Goal: Transaction & Acquisition: Purchase product/service

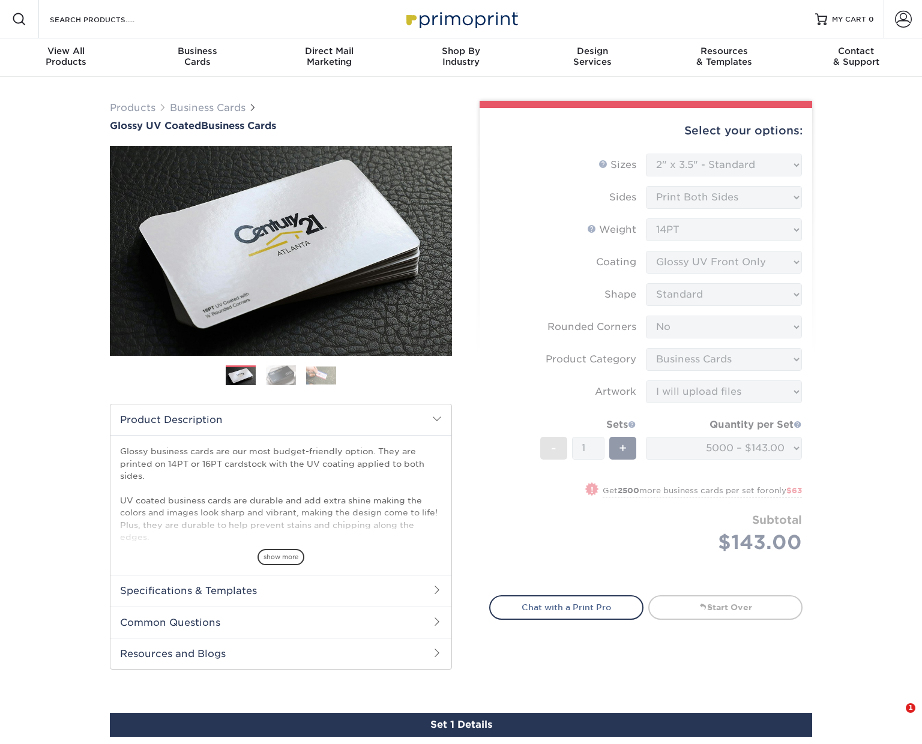
select select "2.00x3.50"
select select "0"
select select "3b5148f1-0588-4f88-a218-97bcfdce65c1"
select select "upload"
select select "5000 – $143.00"
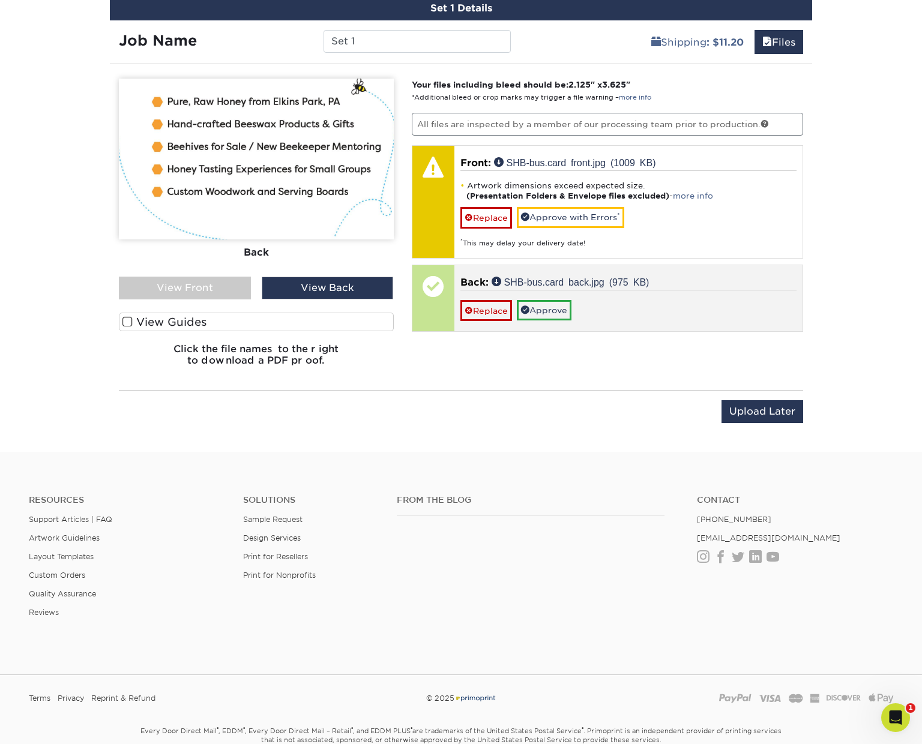
click at [486, 216] on link "Replace" at bounding box center [486, 217] width 52 height 21
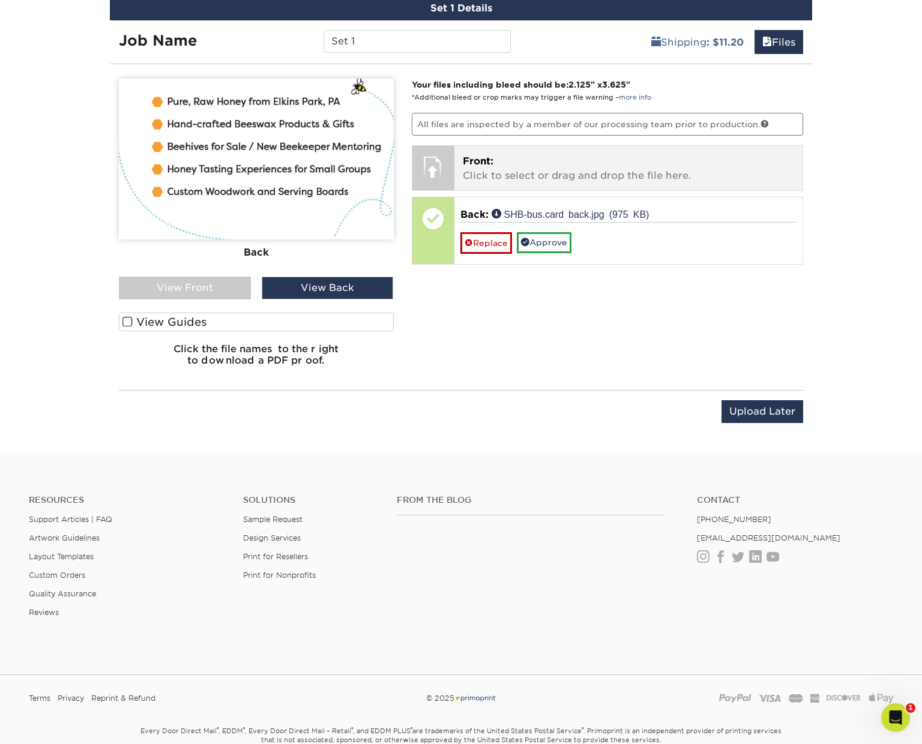
click at [492, 166] on p "Front: Click to select or drag and drop the file here." at bounding box center [629, 168] width 332 height 29
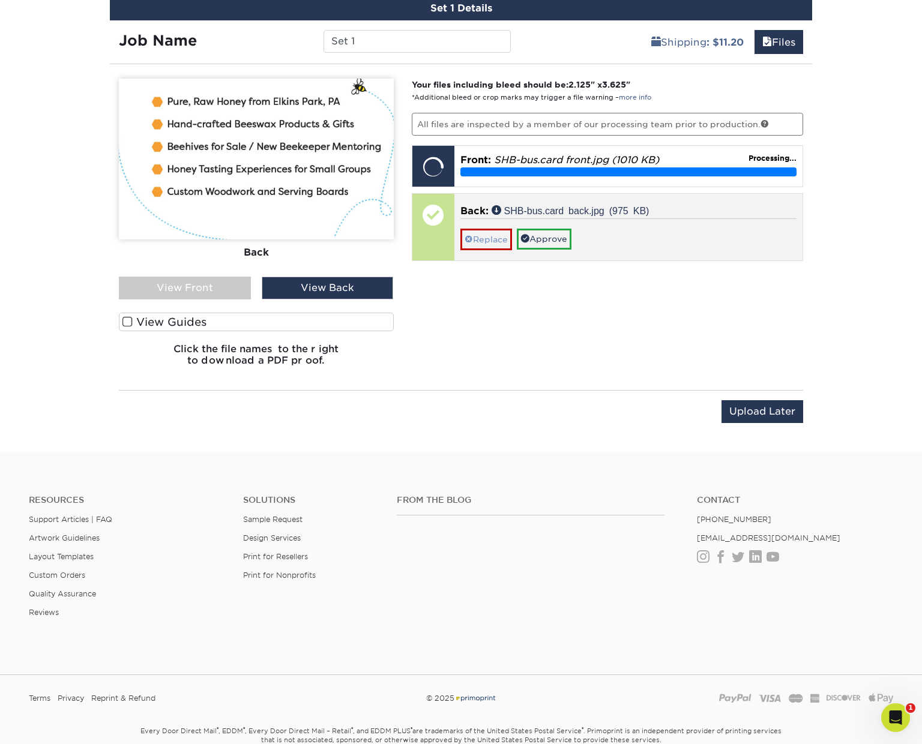
click at [480, 236] on link "Replace" at bounding box center [486, 239] width 52 height 21
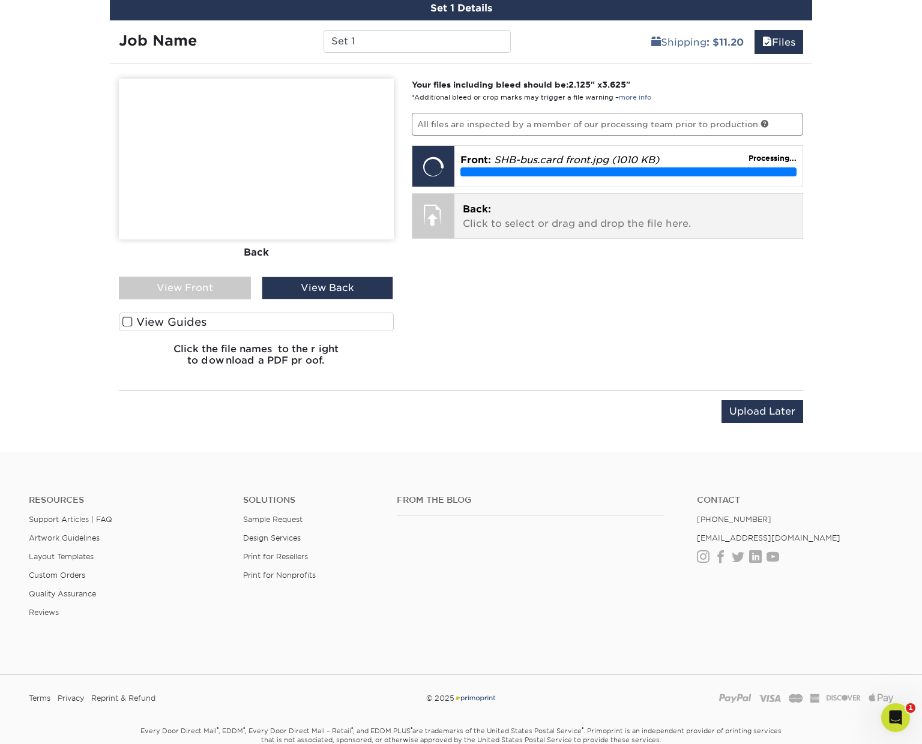
click at [487, 219] on p "Back: Click to select or drag and drop the file here." at bounding box center [629, 216] width 332 height 29
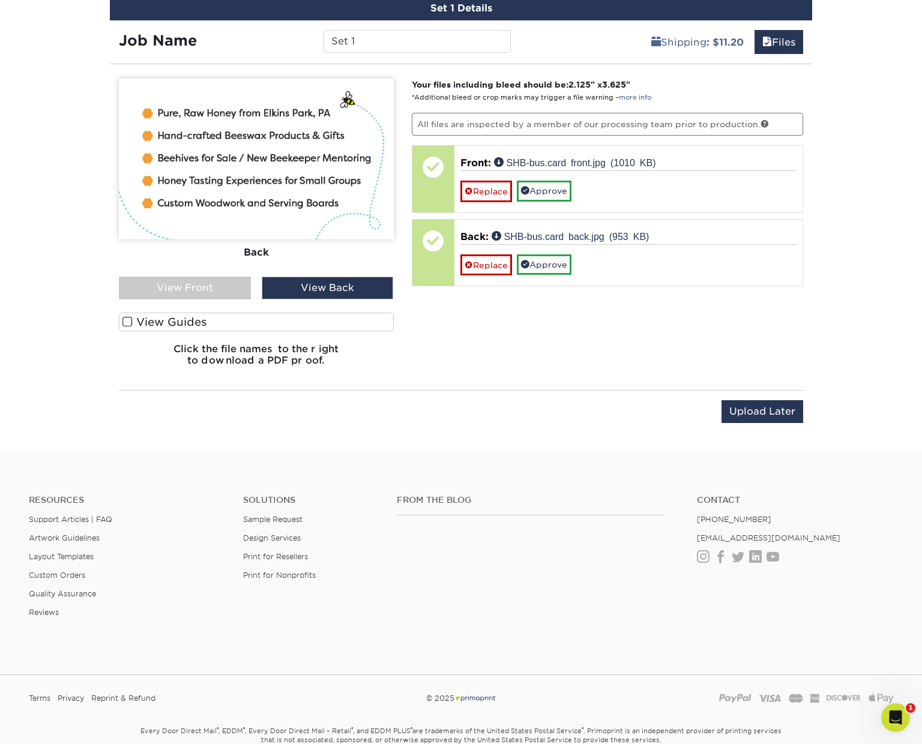
click at [164, 288] on div "View Front" at bounding box center [185, 288] width 132 height 23
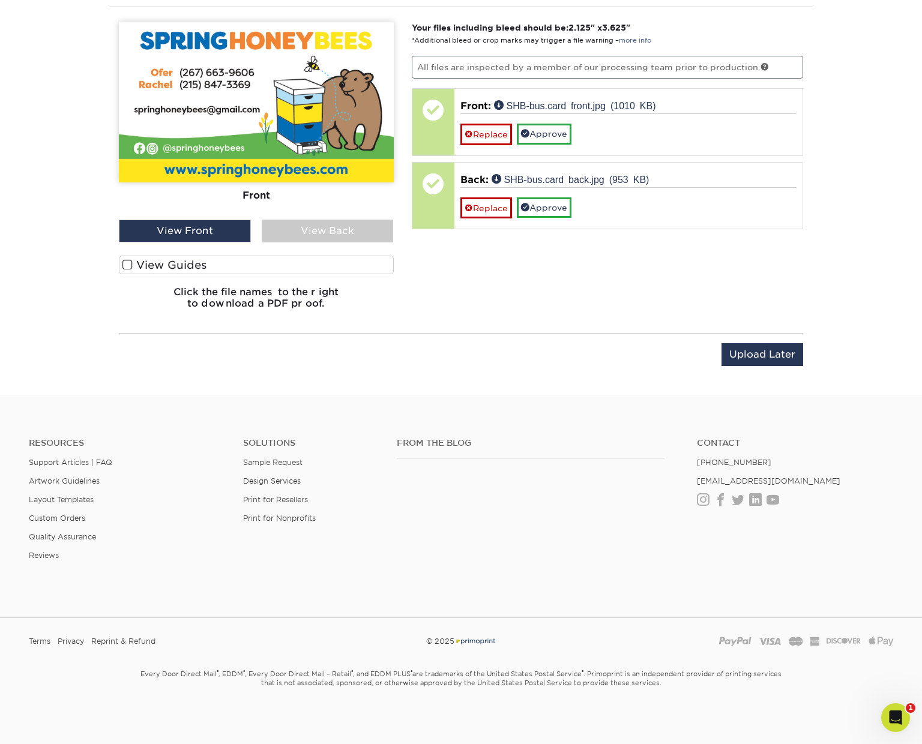
scroll to position [771, 0]
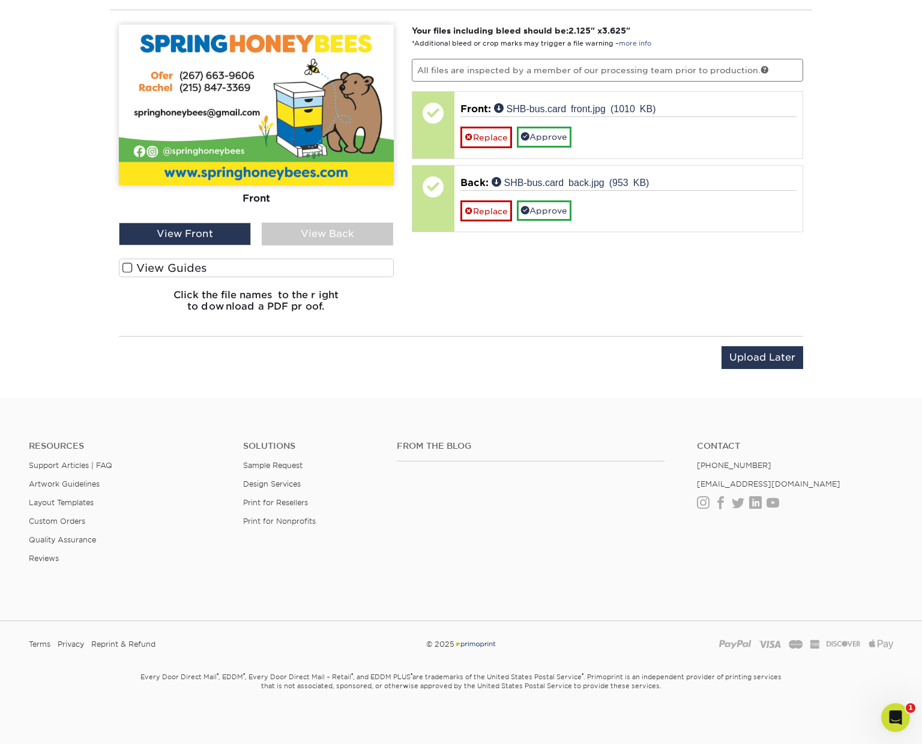
click at [616, 280] on div "Your files including bleed should be: 2.125 " x 3.625 " *Additional bleed or cr…" at bounding box center [608, 173] width 410 height 297
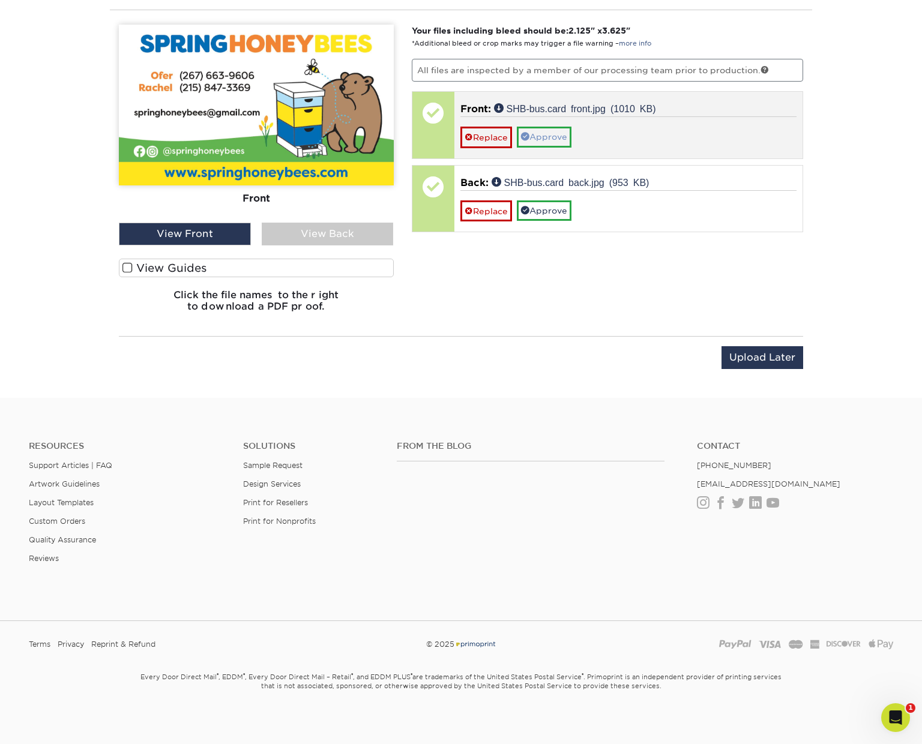
click at [558, 137] on link "Approve" at bounding box center [544, 137] width 55 height 20
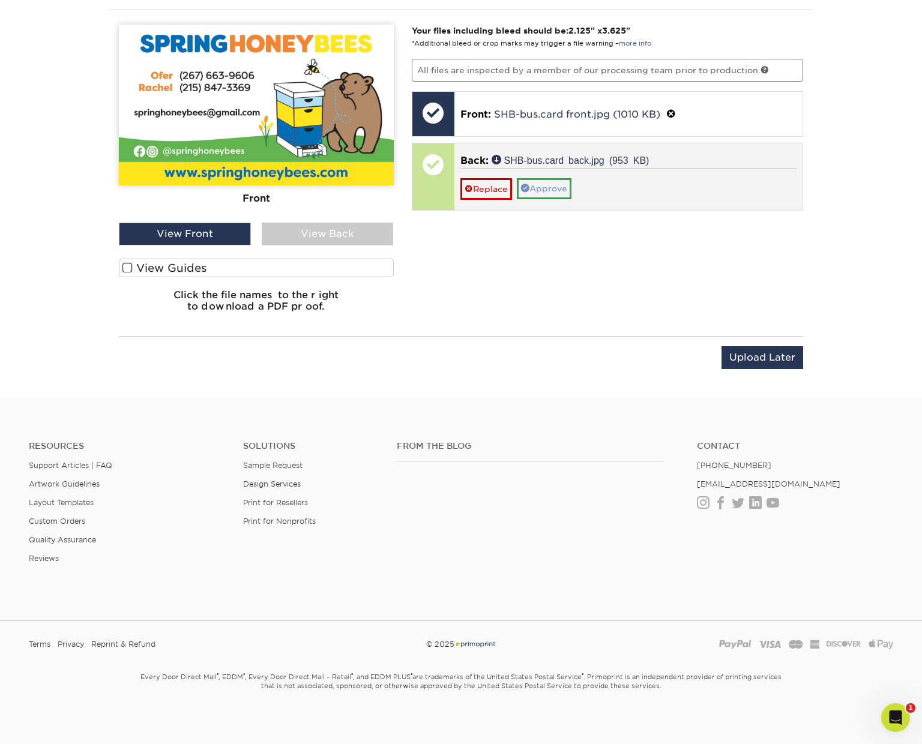
click at [560, 189] on link "Approve" at bounding box center [544, 188] width 55 height 20
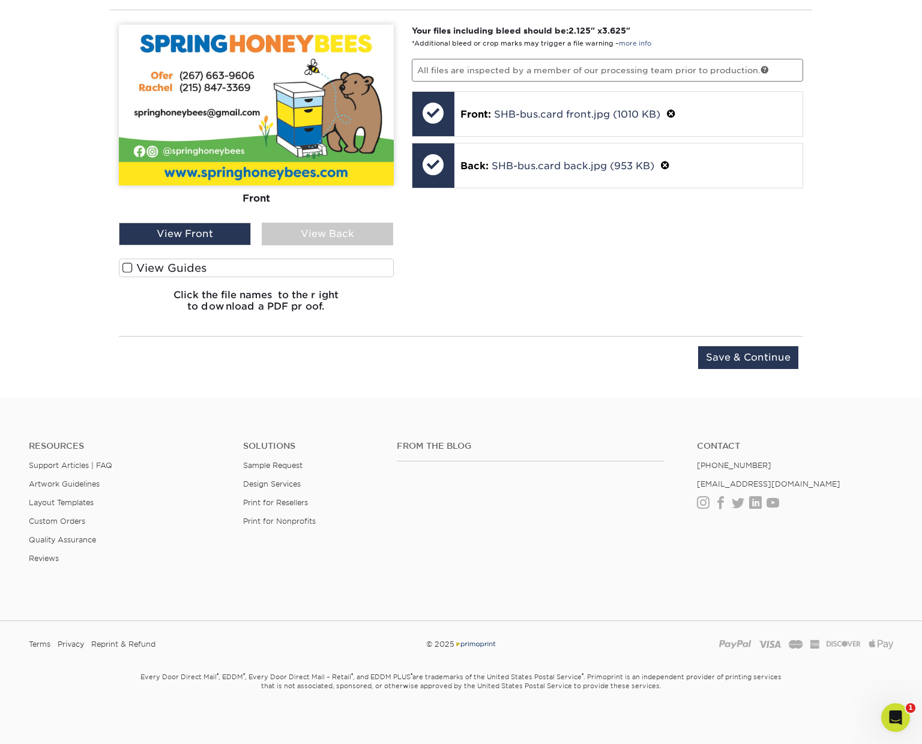
click at [743, 360] on input "Save & Continue" at bounding box center [748, 357] width 100 height 23
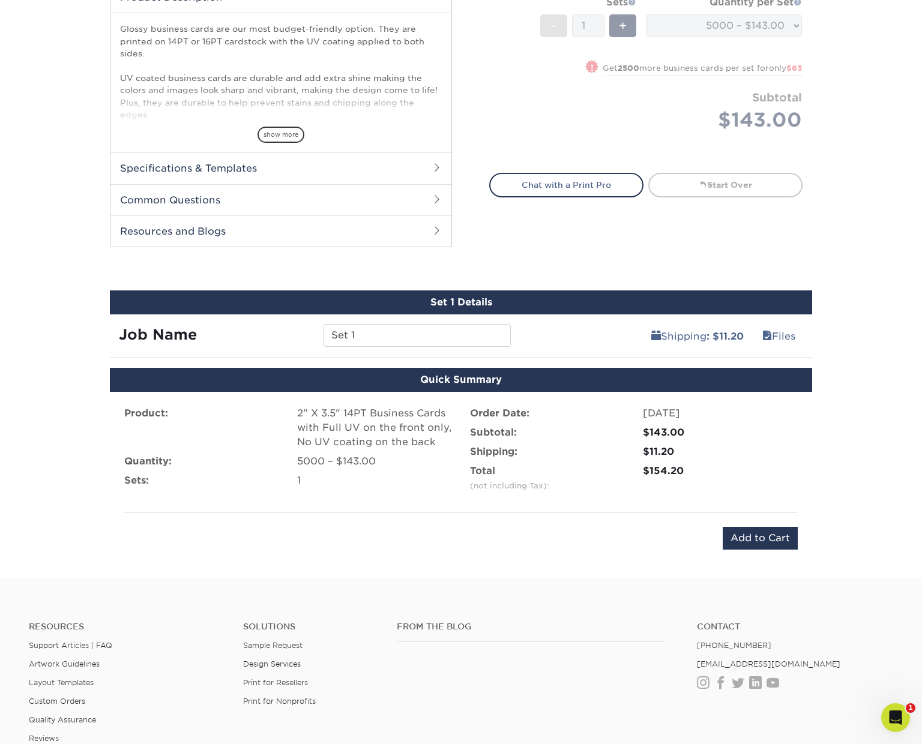
scroll to position [411, 0]
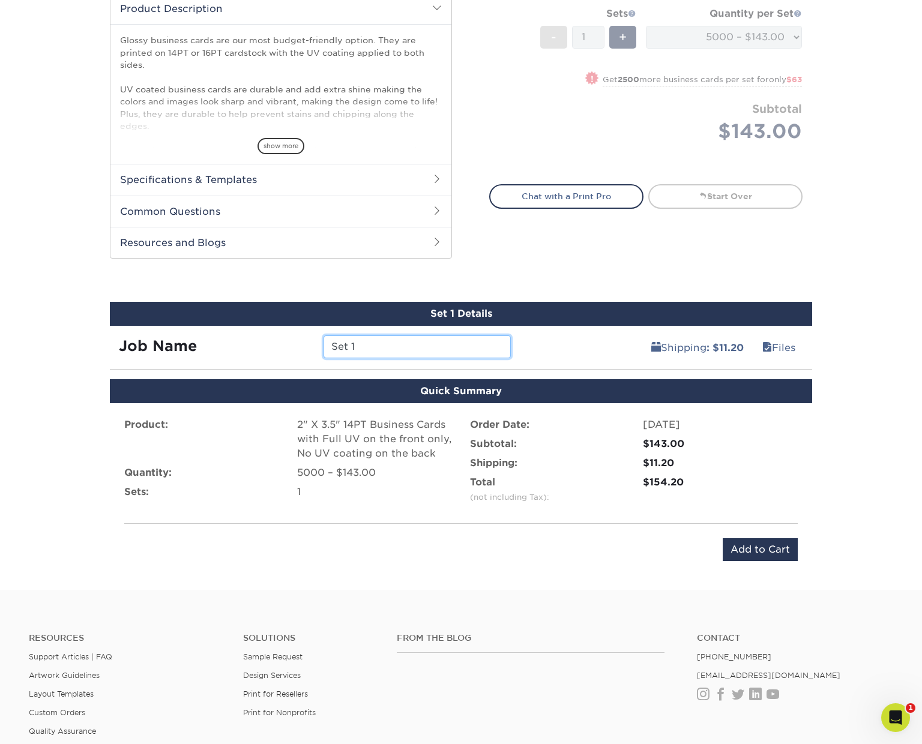
click at [382, 349] on input "Set 1" at bounding box center [417, 347] width 187 height 23
drag, startPoint x: 379, startPoint y: 348, endPoint x: 277, endPoint y: 339, distance: 102.4
click at [277, 339] on div "Job Name Set 1" at bounding box center [315, 347] width 410 height 23
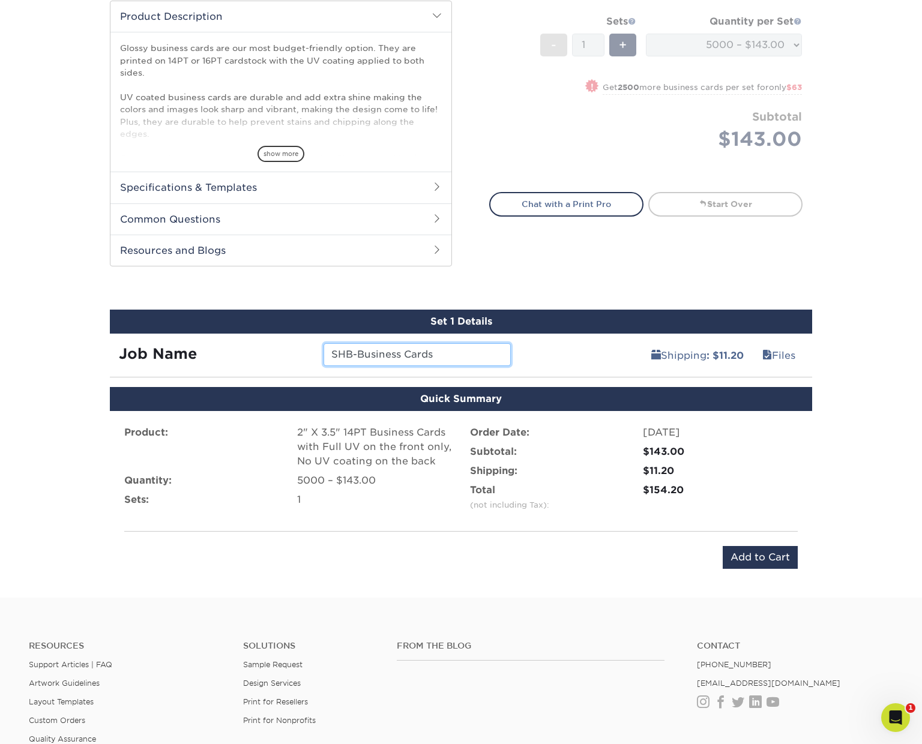
scroll to position [387, 0]
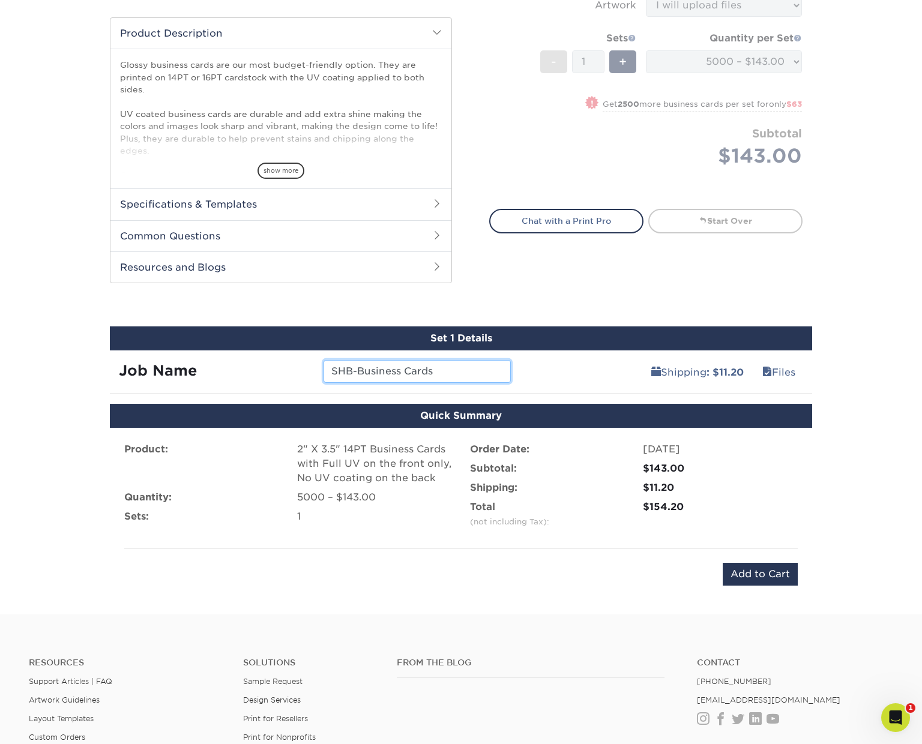
type input "SHB-Business Cards"
click at [229, 203] on h2 "Specifications & Templates" at bounding box center [280, 203] width 341 height 31
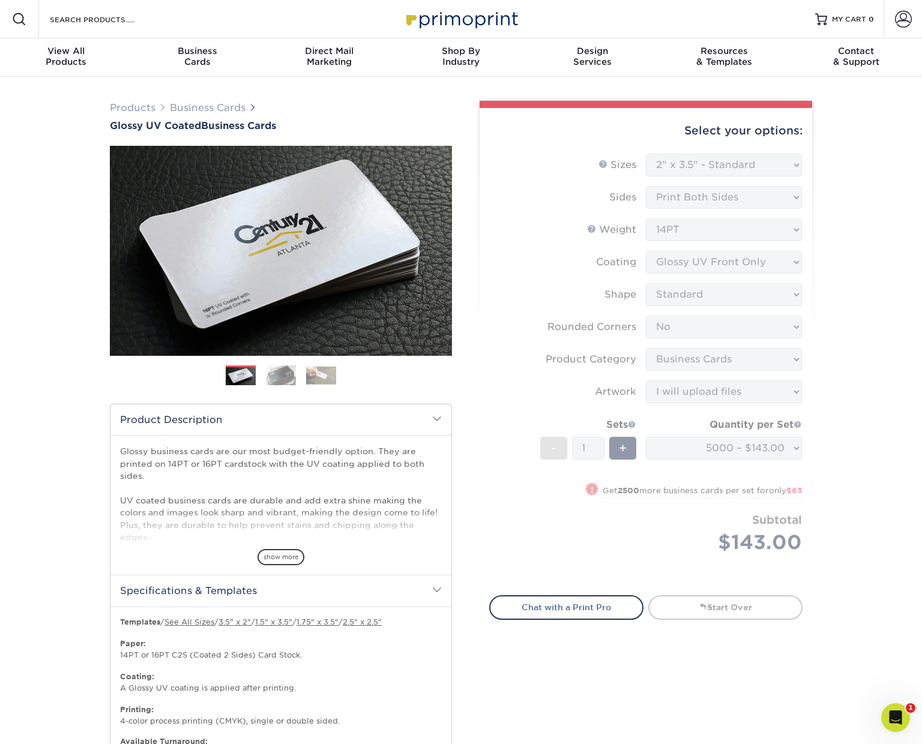
scroll to position [0, 0]
click at [665, 166] on form "Sizes Help Sizes Please Select 1.5" x 3.5" - Mini 1.75" x 3.5" - Mini 2" x 2" -…" at bounding box center [645, 368] width 313 height 428
drag, startPoint x: 685, startPoint y: 197, endPoint x: 696, endPoint y: 197, distance: 11.4
click at [685, 197] on form "Sizes Help Sizes Please Select 1.5" x 3.5" - Mini 1.75" x 3.5" - Mini 2" x 2" -…" at bounding box center [645, 368] width 313 height 428
click at [721, 603] on link "Start Over" at bounding box center [725, 607] width 154 height 24
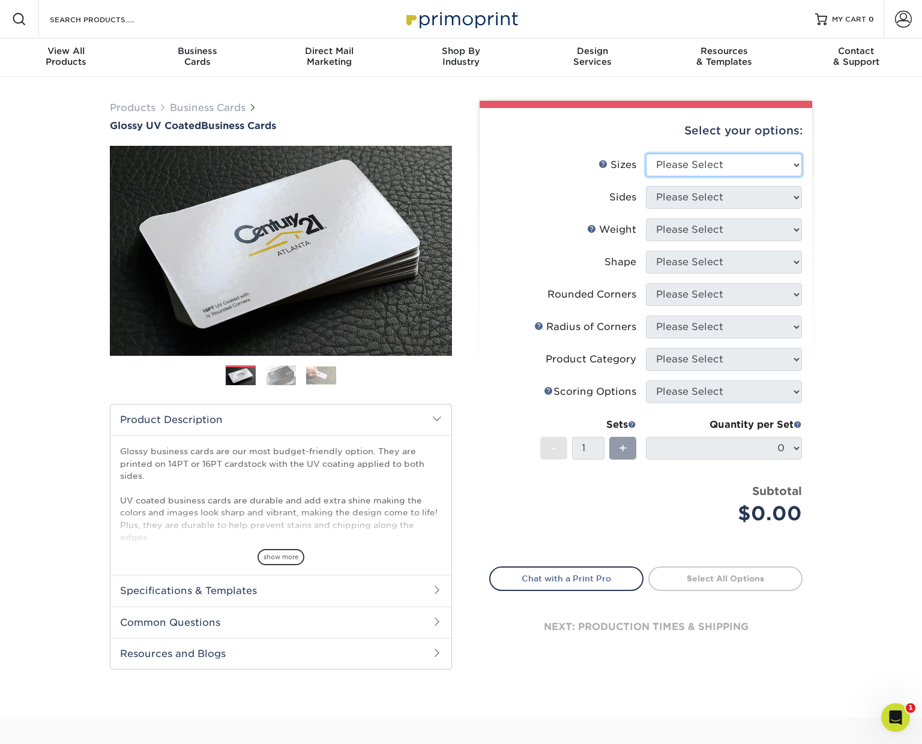
select select "2.00x3.50"
select select "13abbda7-1d64-4f25-8bb2-c179b224825d"
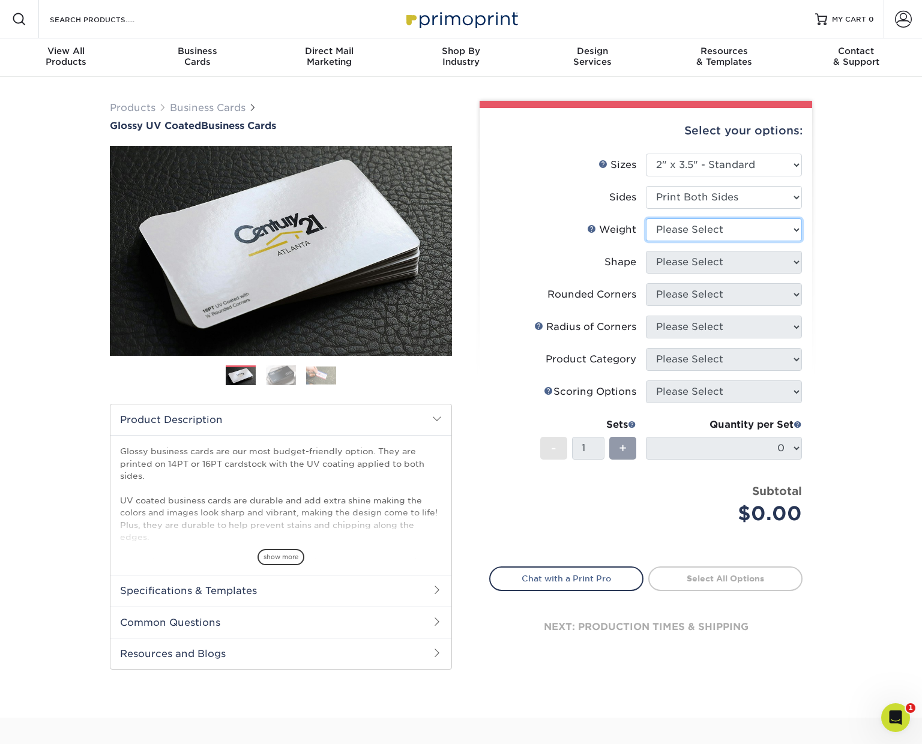
select select "14PT"
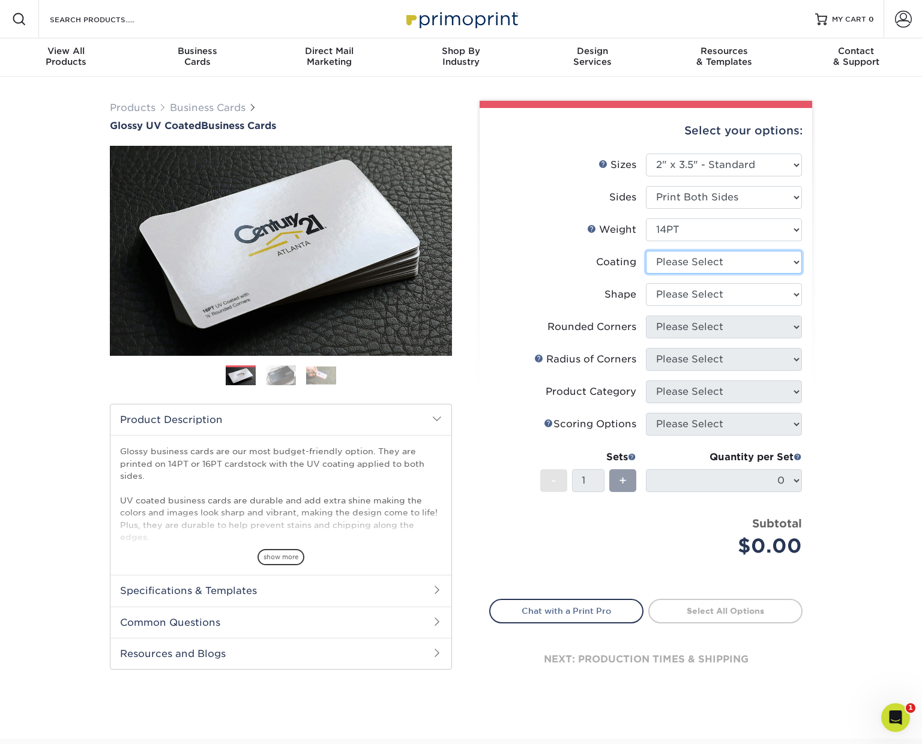
select select "ae367451-b2b8-45df-a344-0f05b6a12993"
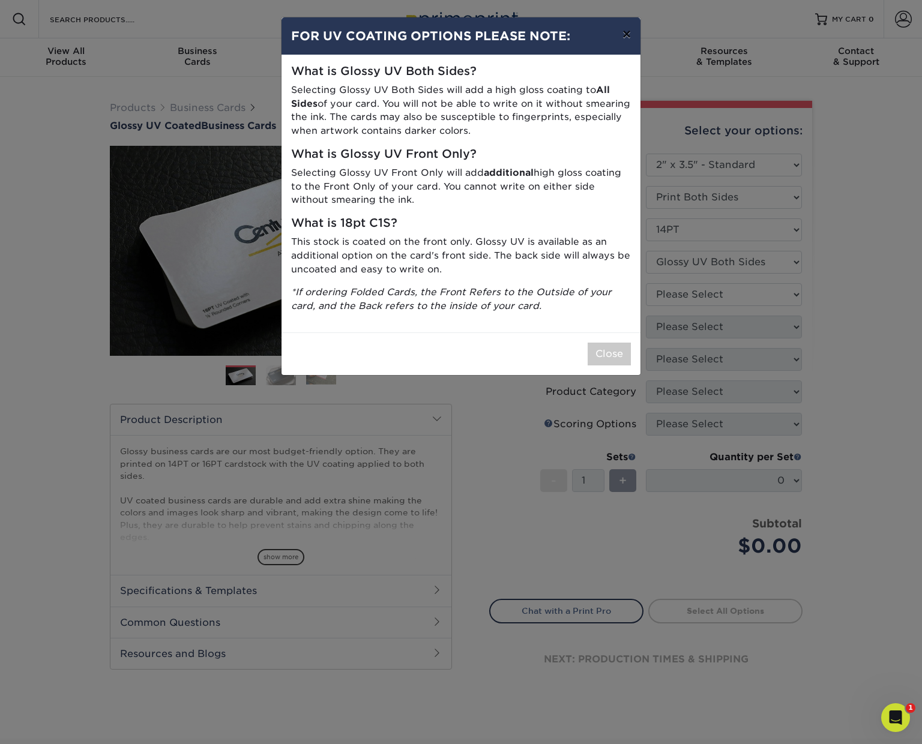
click at [630, 35] on button "×" at bounding box center [627, 34] width 28 height 34
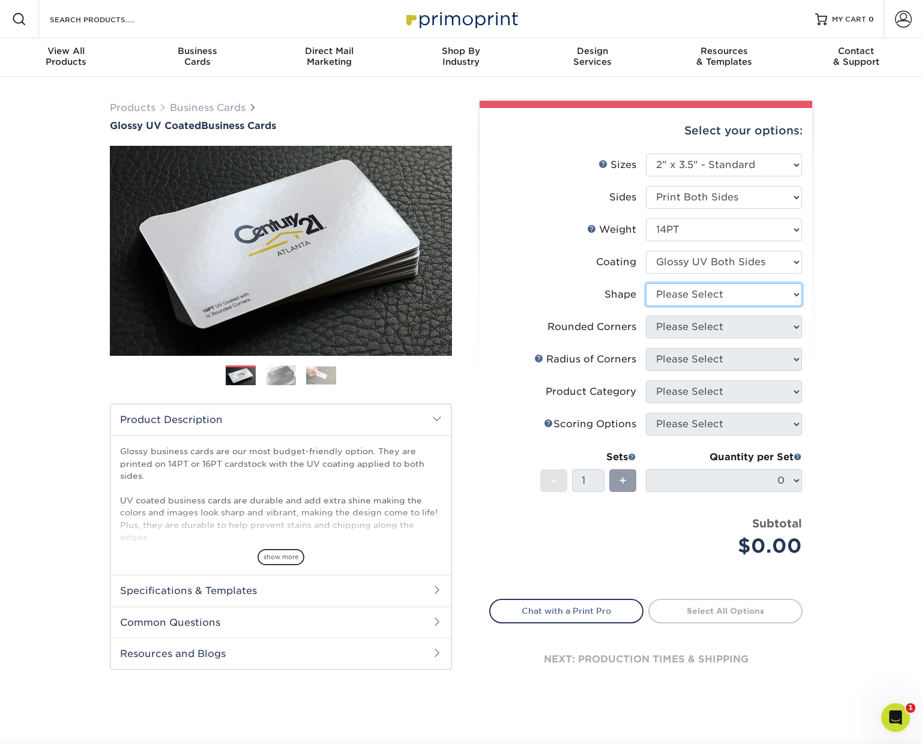
select select "standard"
select select "0"
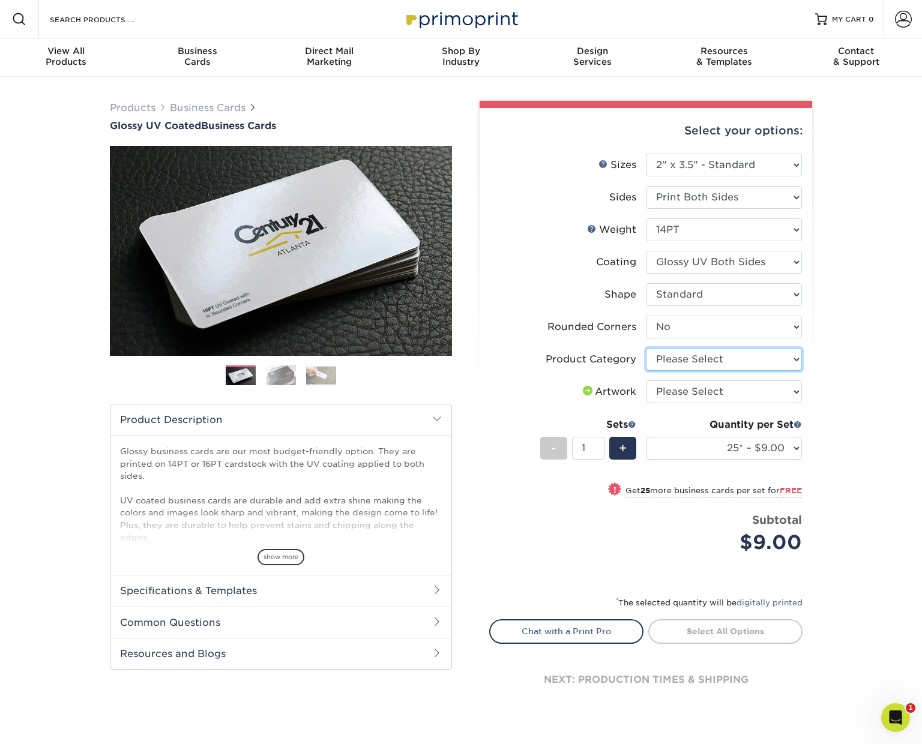
select select "3b5148f1-0588-4f88-a218-97bcfdce65c1"
select select "upload"
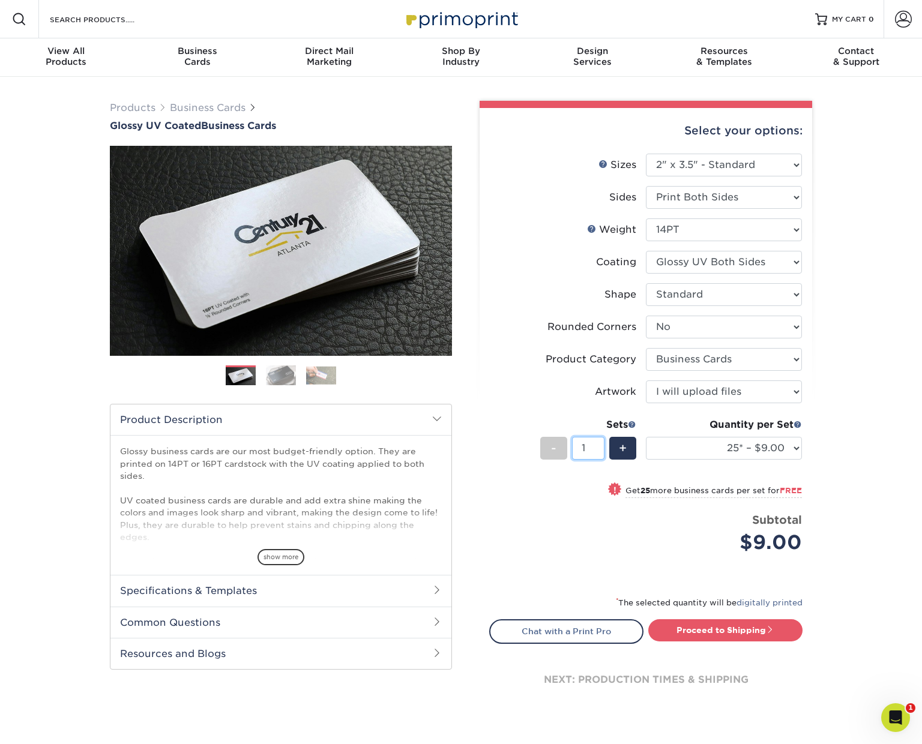
click at [598, 450] on input "1" at bounding box center [588, 448] width 32 height 23
select select "5000 – $143.00"
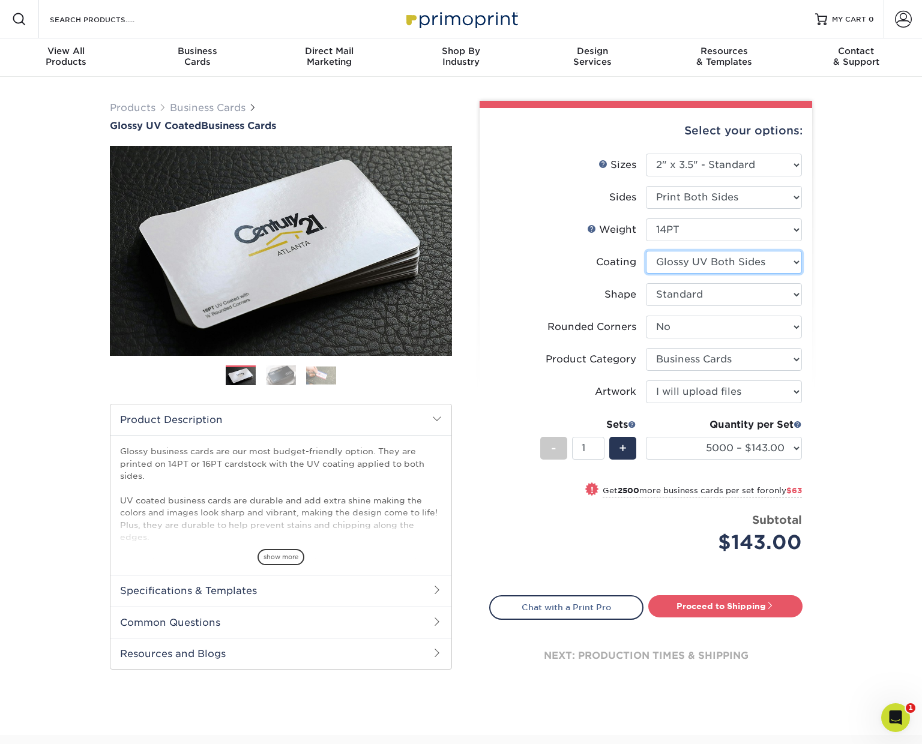
select select "1e8116af-acfc-44b1-83dc-8181aa338834"
select select "-1"
select select
select select "-1"
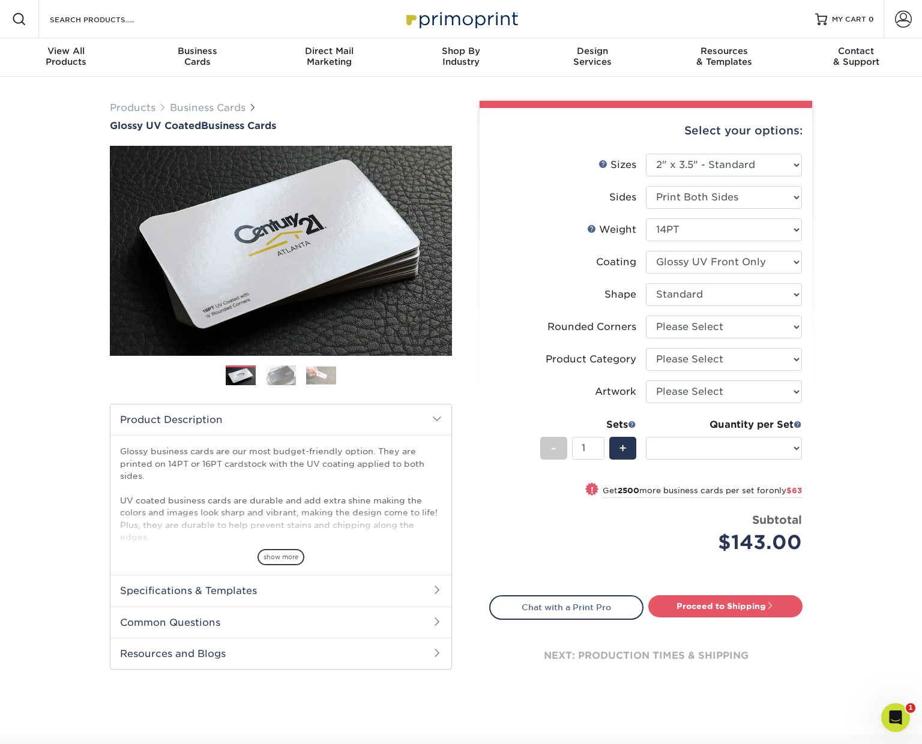
select select "-1"
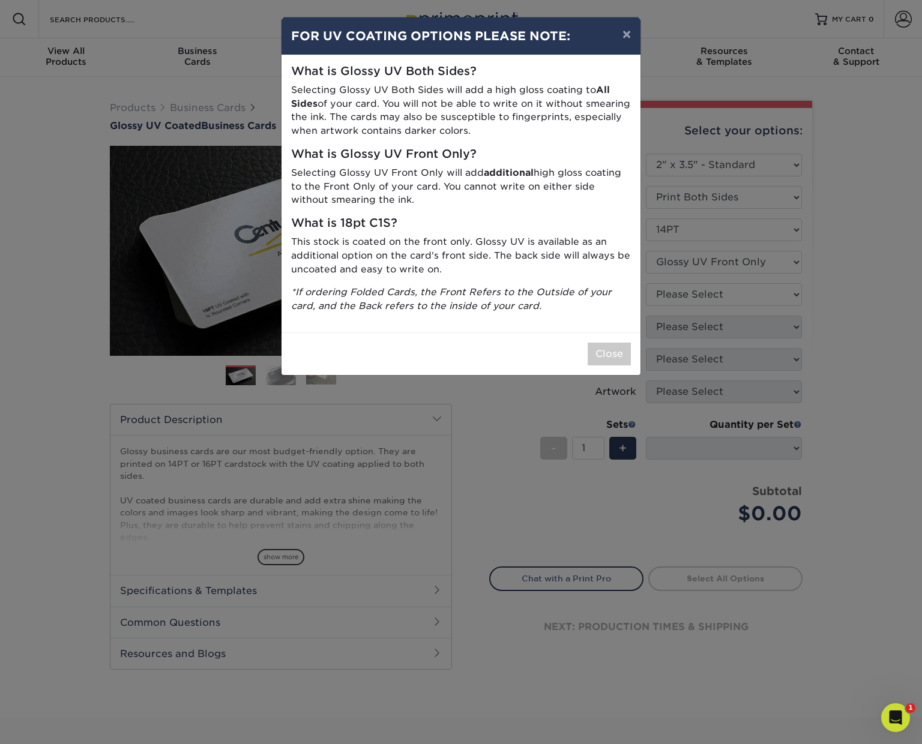
click at [627, 32] on button "×" at bounding box center [627, 34] width 28 height 34
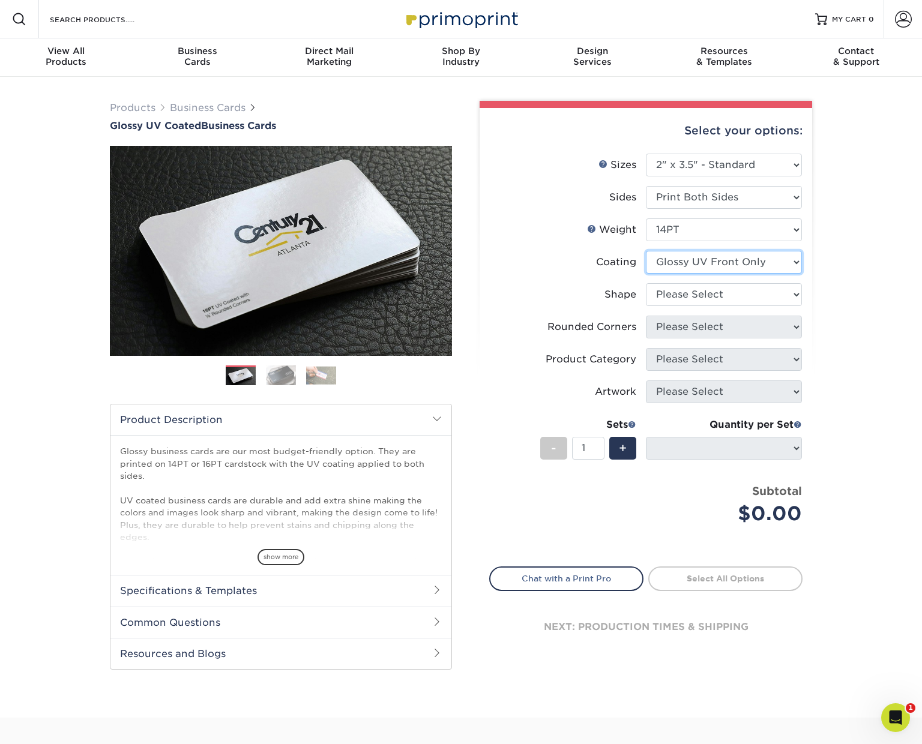
select select "ae367451-b2b8-45df-a344-0f05b6a12993"
select select
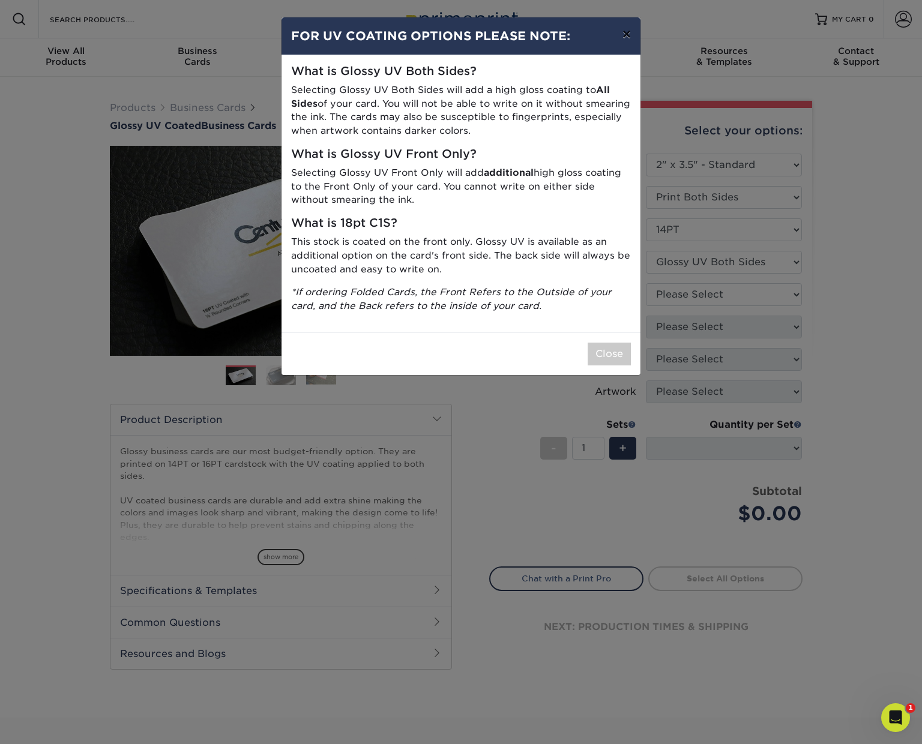
click at [627, 38] on button "×" at bounding box center [627, 34] width 28 height 34
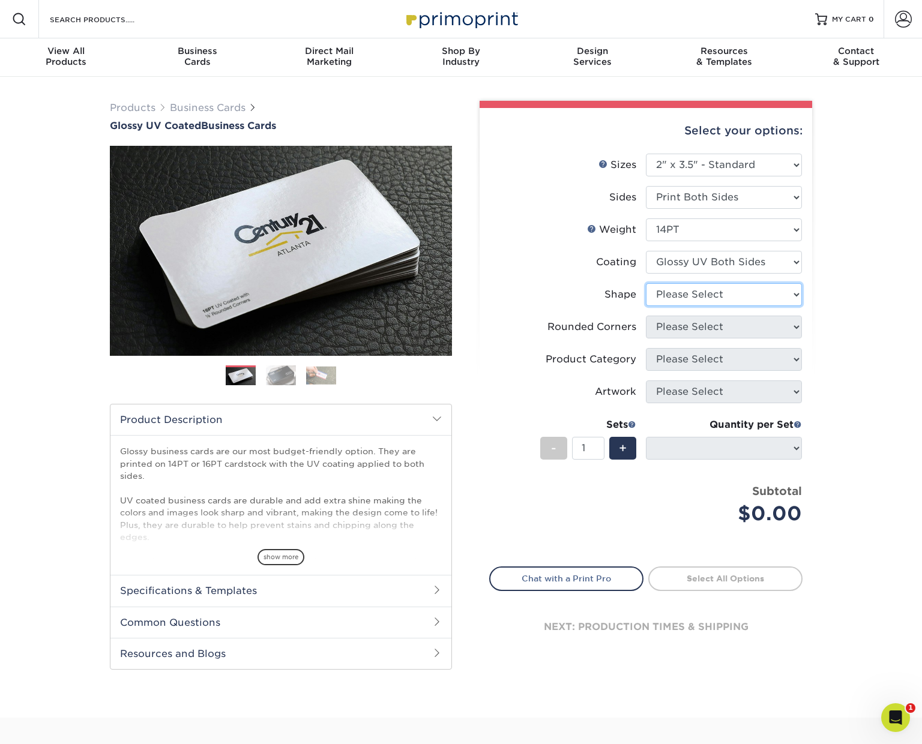
select select "standard"
select select
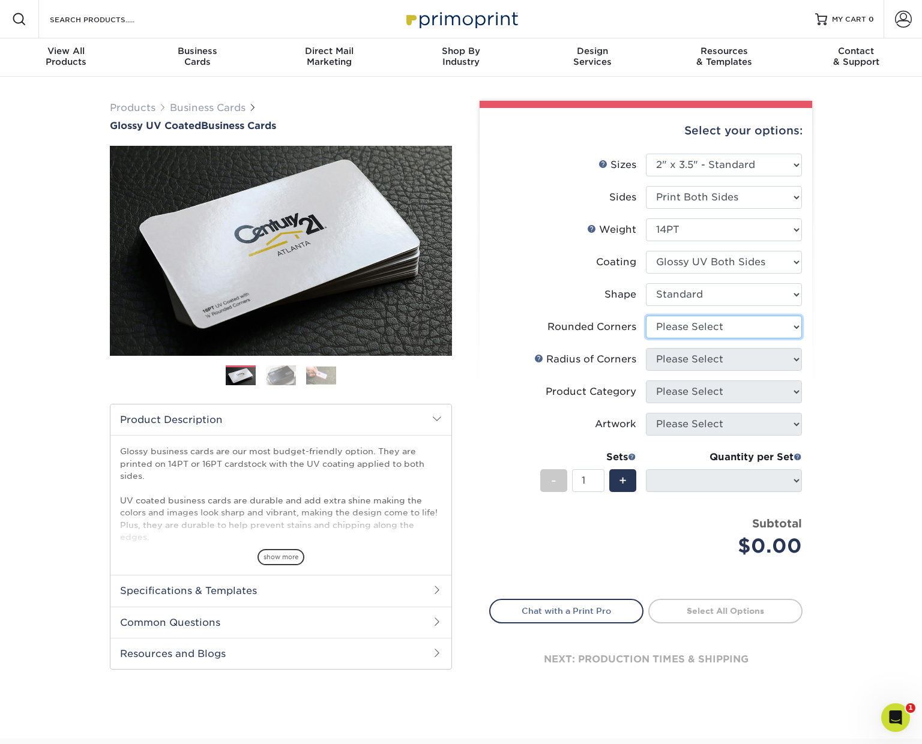
select select "0"
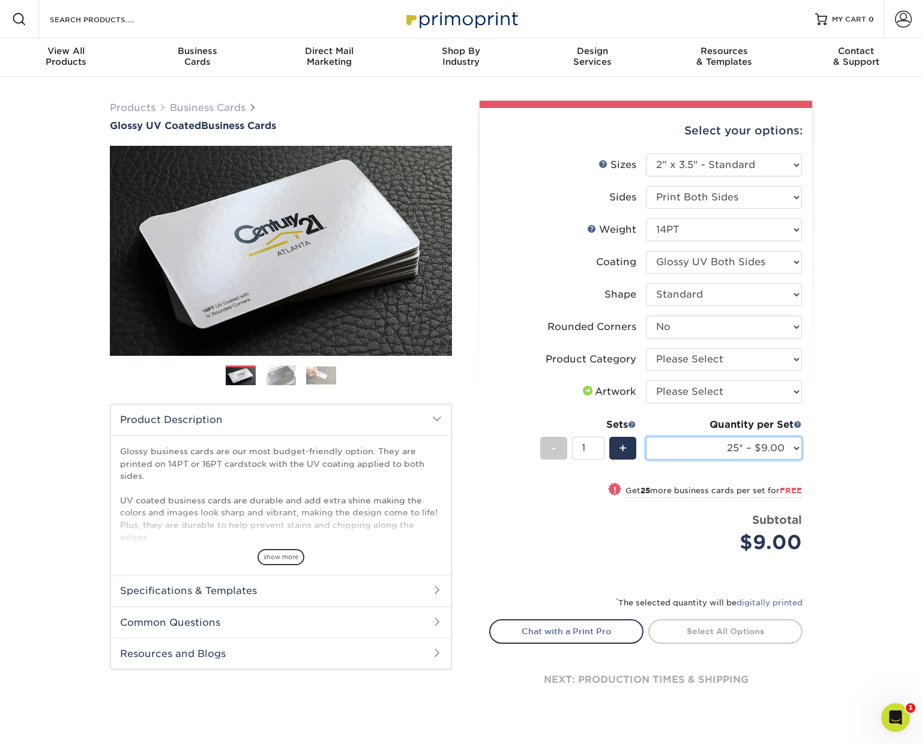
select select "5000 – $143.00 (free shipping*)"
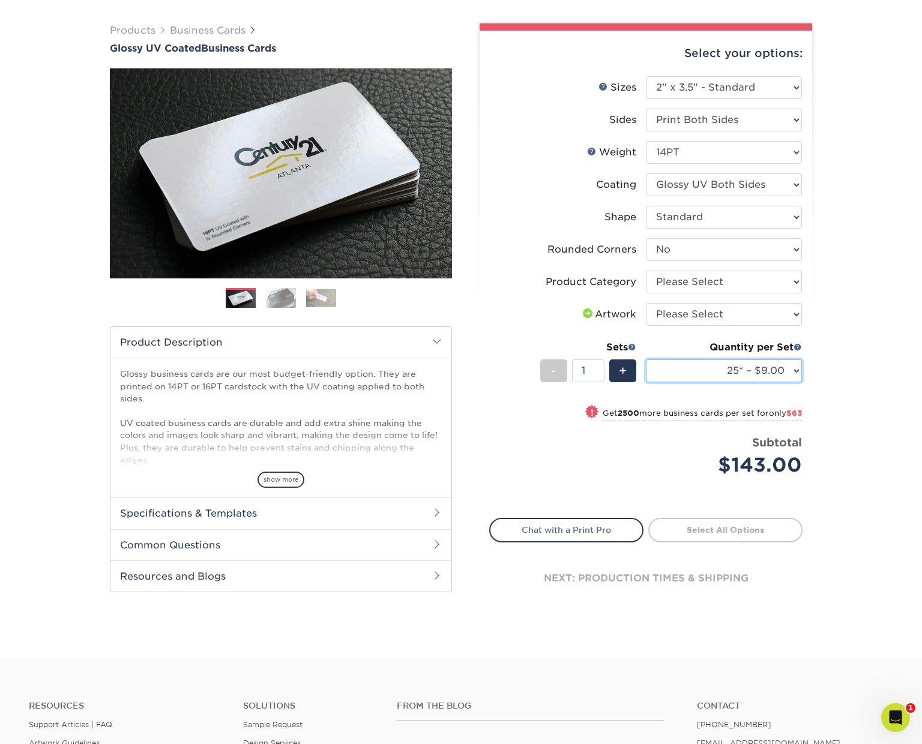
scroll to position [78, 0]
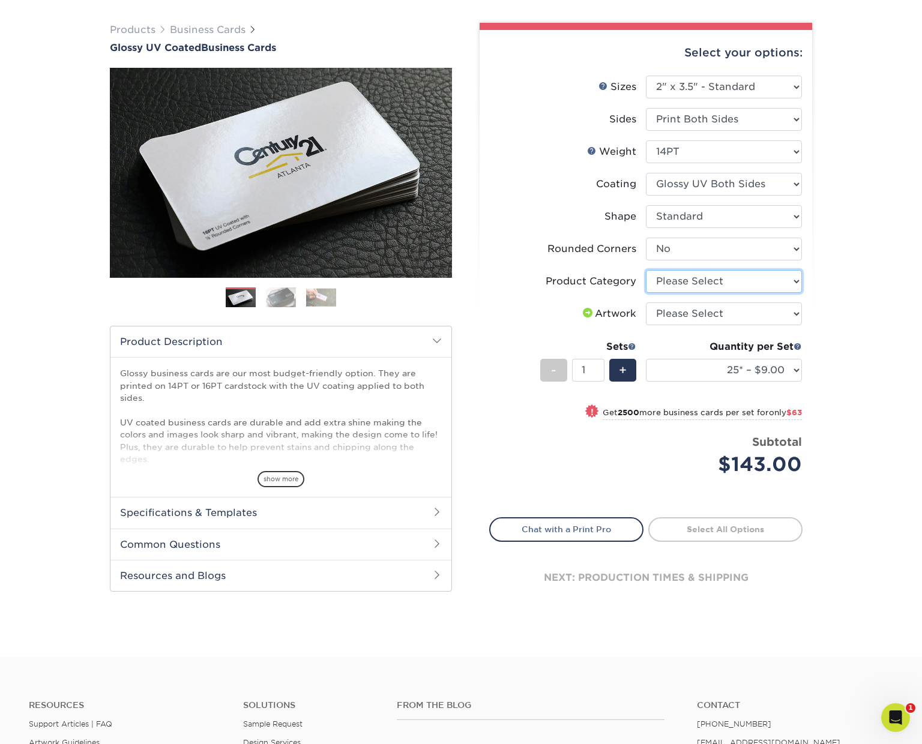
select select "3b5148f1-0588-4f88-a218-97bcfdce65c1"
select select "upload"
click at [731, 529] on link "Proceed to Shipping" at bounding box center [725, 528] width 154 height 22
type input "Set 1"
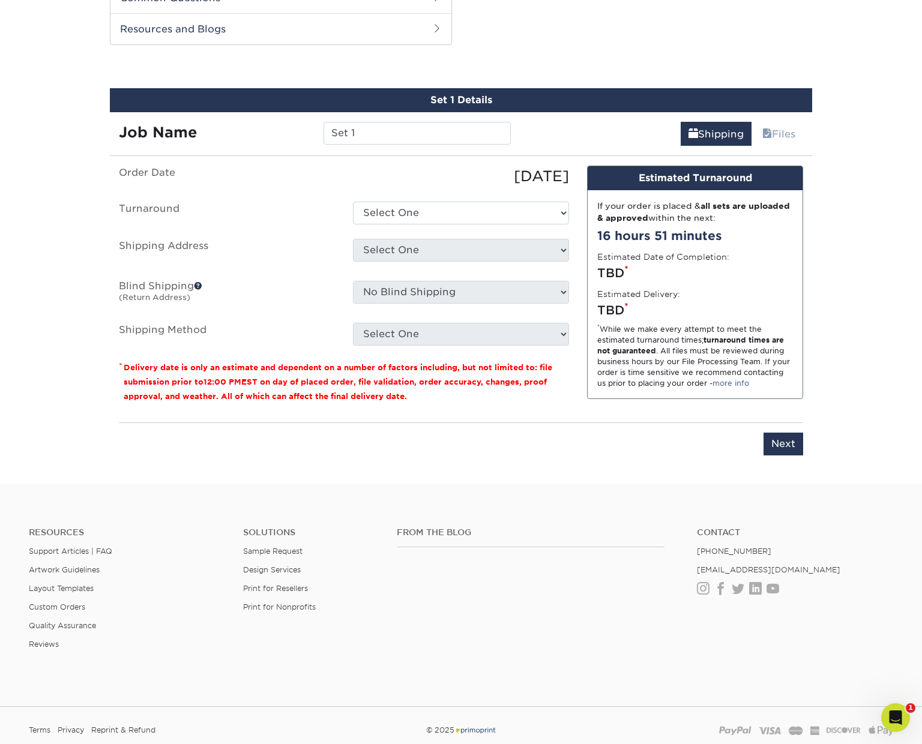
scroll to position [627, 0]
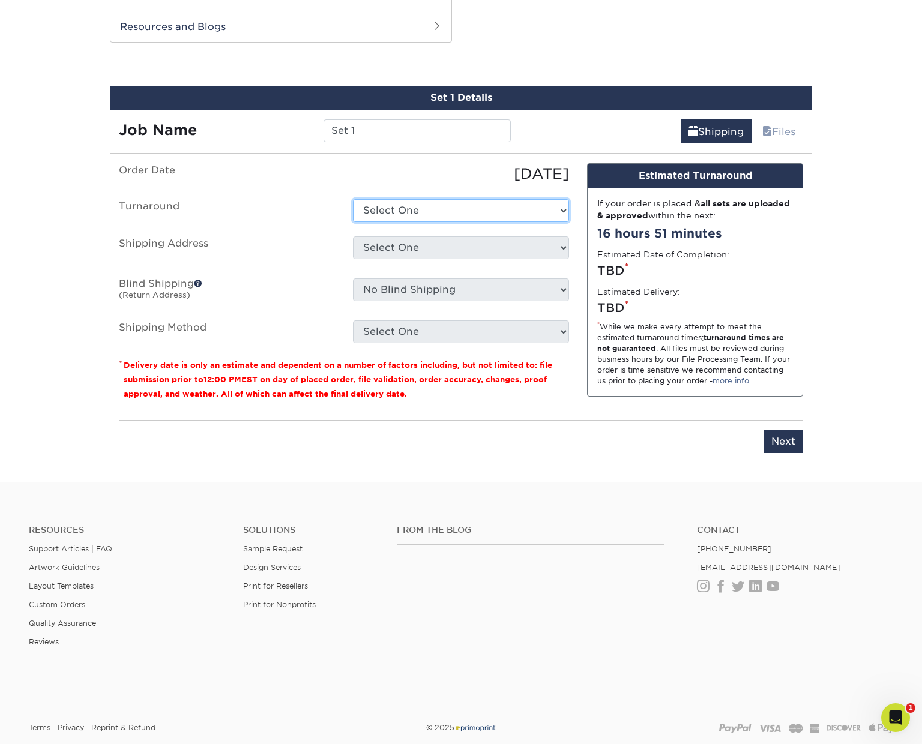
select select "d25f197a-d756-492b-9cd2-bb7d52727034"
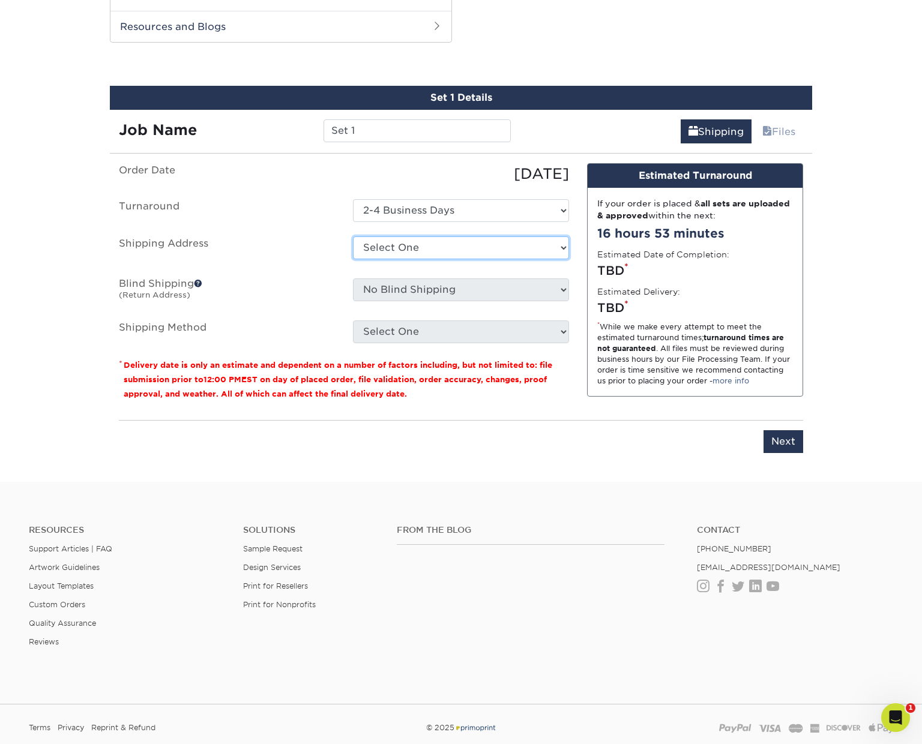
select select "newaddress"
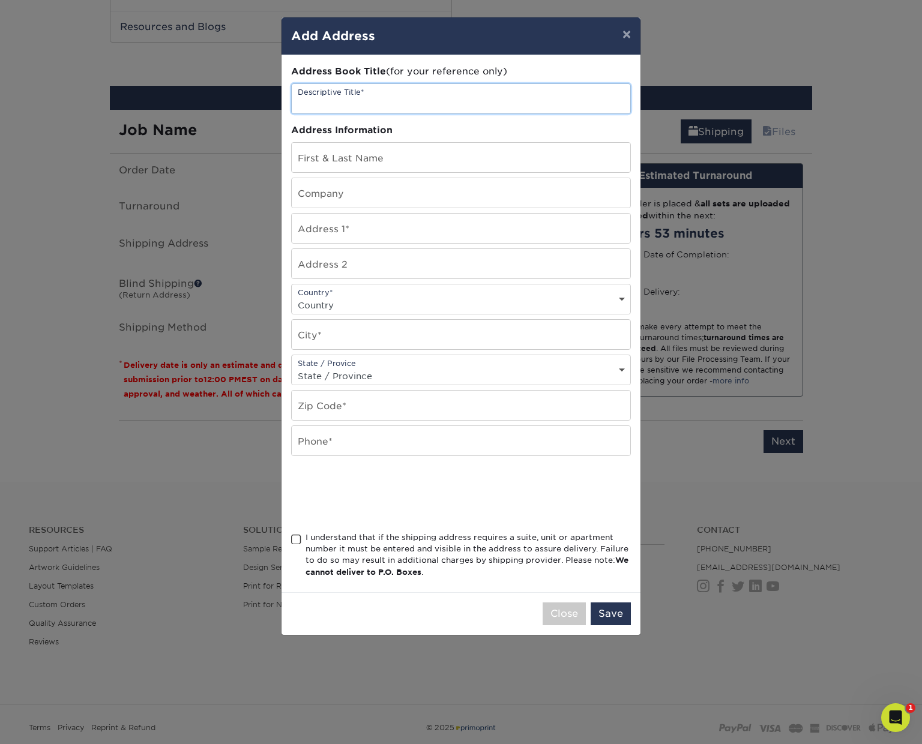
click at [383, 100] on input "text" at bounding box center [461, 98] width 339 height 29
type input "Spring Honeybee Business Cards"
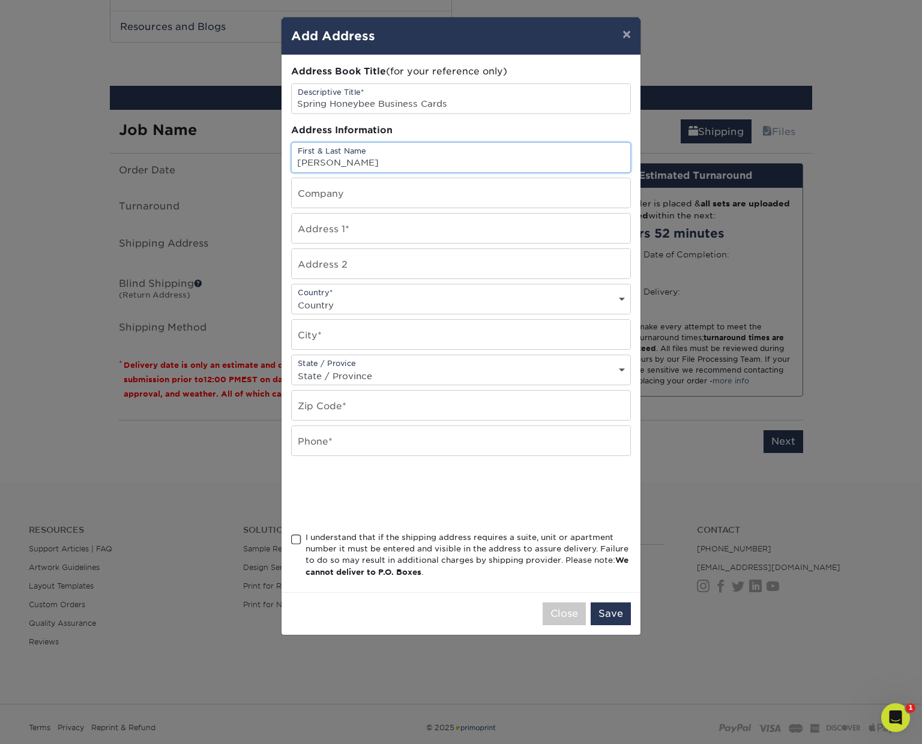
type input "[PERSON_NAME]"
type input "Spring Honeybees"
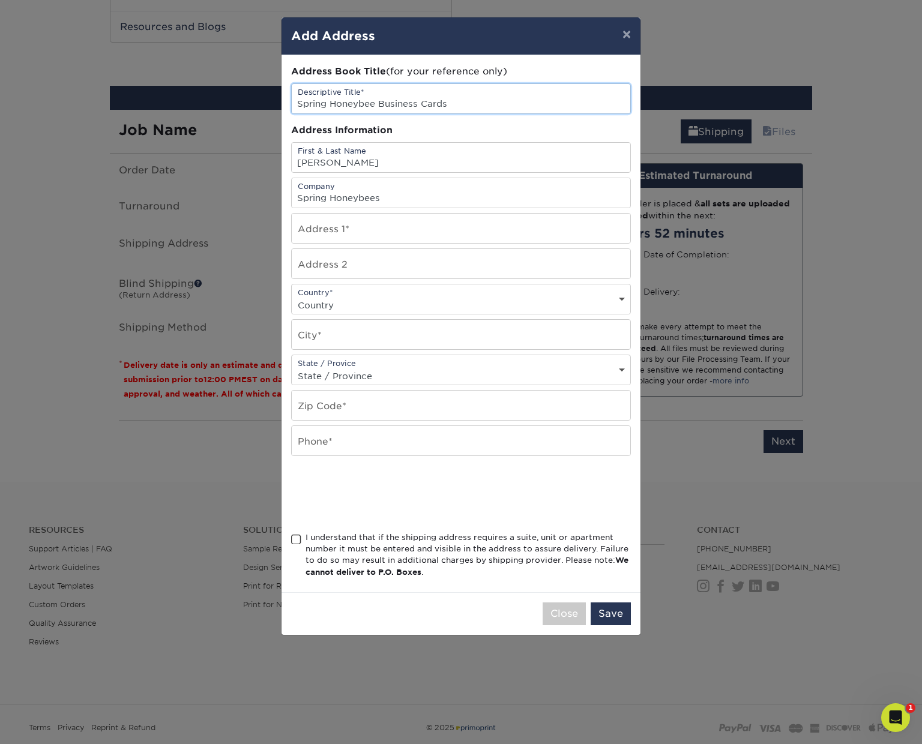
drag, startPoint x: 375, startPoint y: 105, endPoint x: 399, endPoint y: 131, distance: 35.7
click at [375, 105] on input "Spring Honeybee Business Cards" at bounding box center [461, 98] width 339 height 29
type input "Spring Honeybees Business Cards"
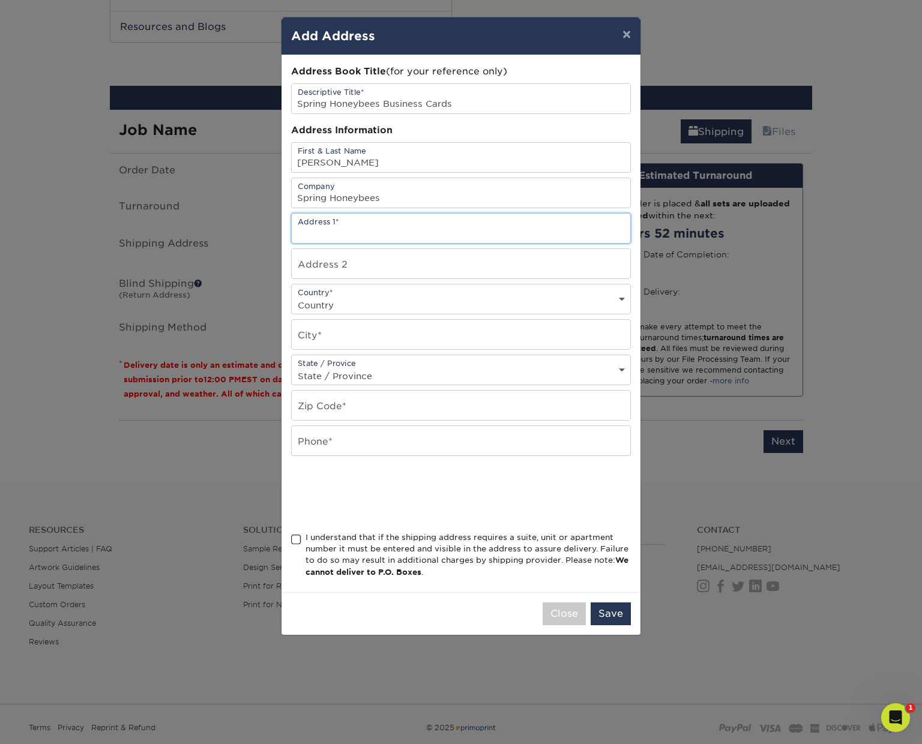
click at [348, 235] on input "text" at bounding box center [461, 228] width 339 height 29
type input "500 J W Park Lane"
select select "US"
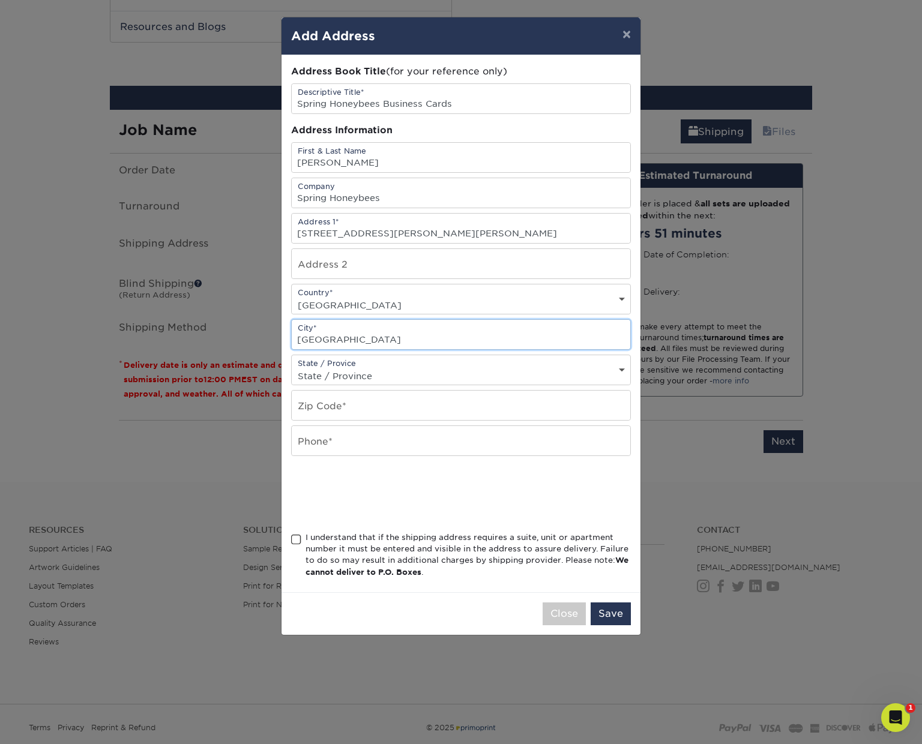
type input "Williamstown"
select select "NJ"
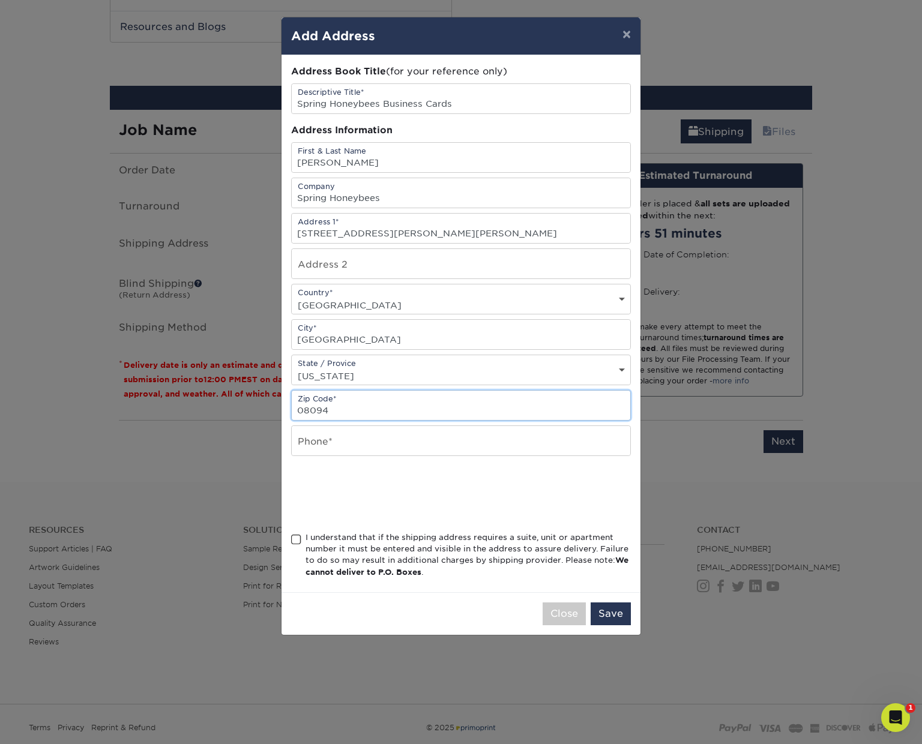
type input "08094"
click at [406, 456] on input "text" at bounding box center [461, 440] width 339 height 29
type input "2153530769"
drag, startPoint x: 298, startPoint y: 543, endPoint x: 462, endPoint y: 577, distance: 167.4
click at [299, 543] on span at bounding box center [296, 539] width 10 height 11
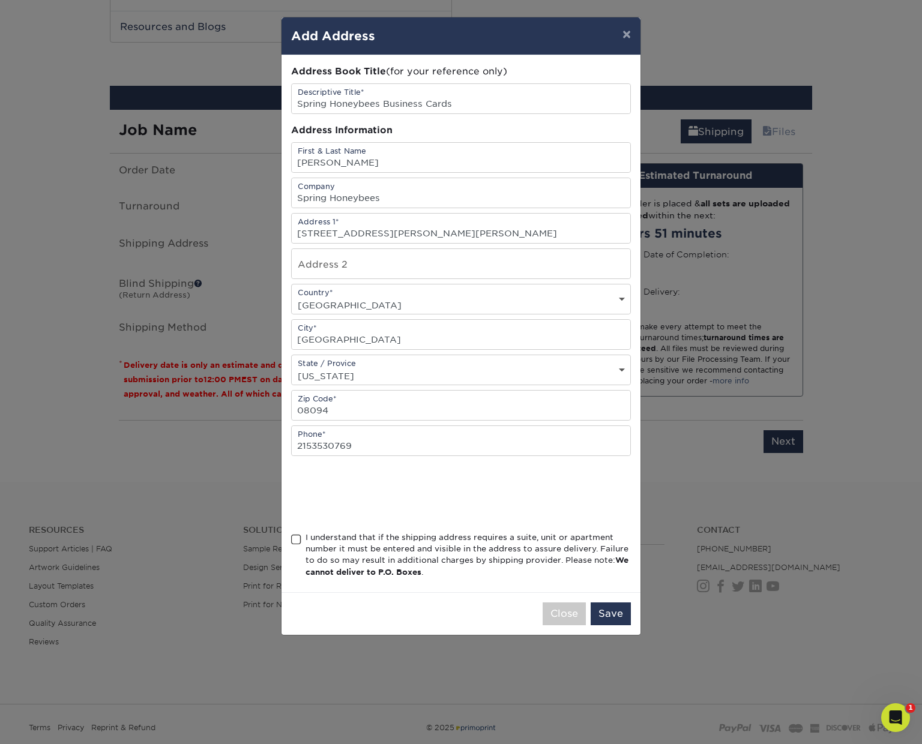
click at [0, 0] on input "I understand that if the shipping address requires a suite, unit or apartment n…" at bounding box center [0, 0] width 0 height 0
click at [615, 615] on button "Save" at bounding box center [611, 614] width 40 height 23
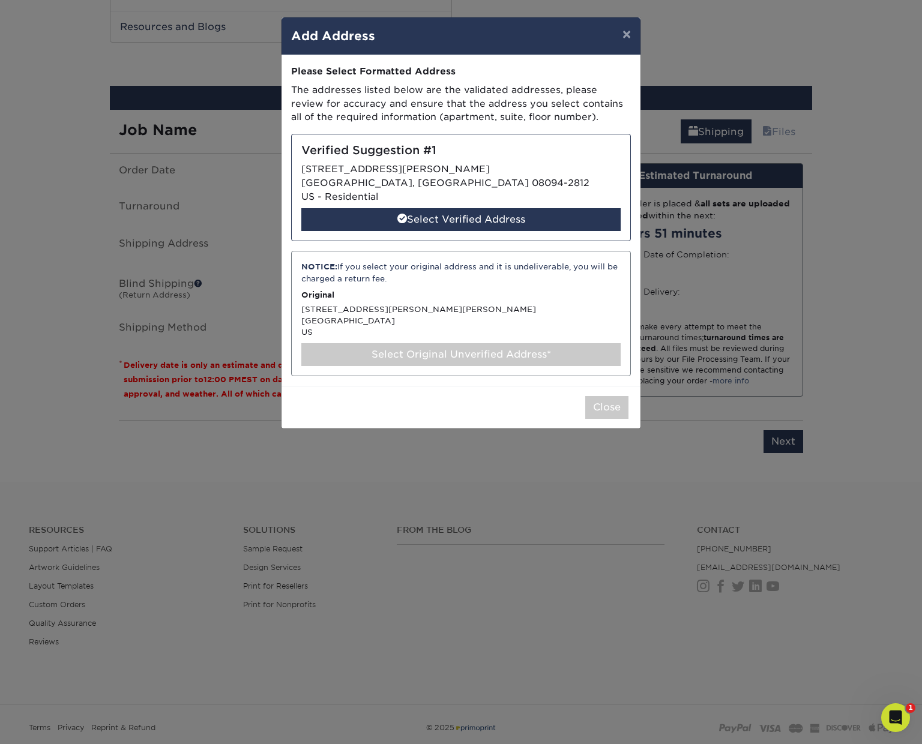
click at [449, 215] on div "Select Verified Address" at bounding box center [460, 219] width 319 height 23
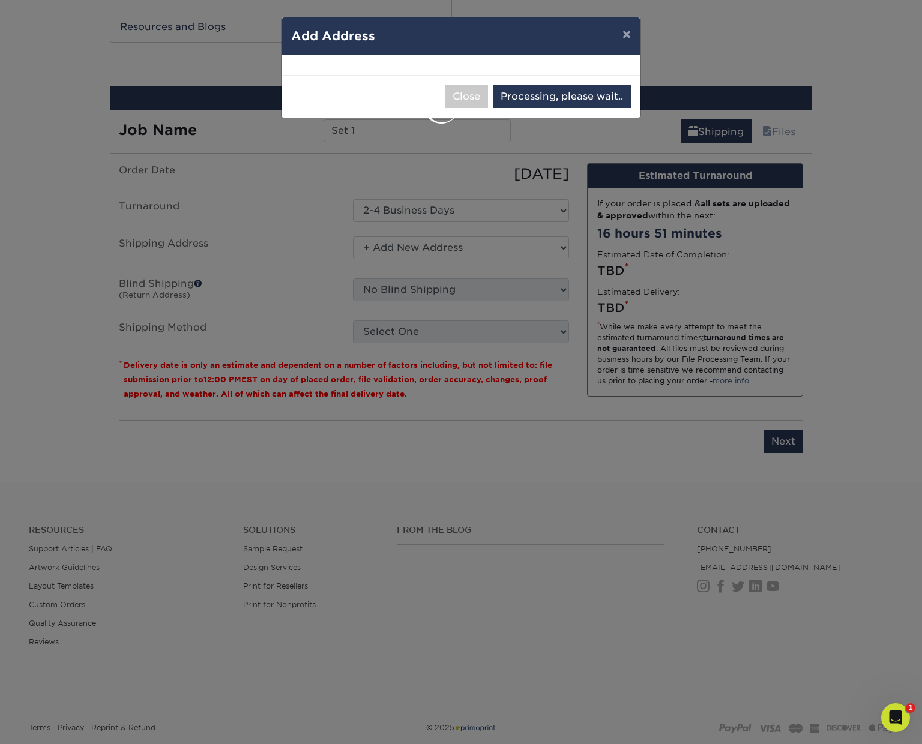
select select "285499"
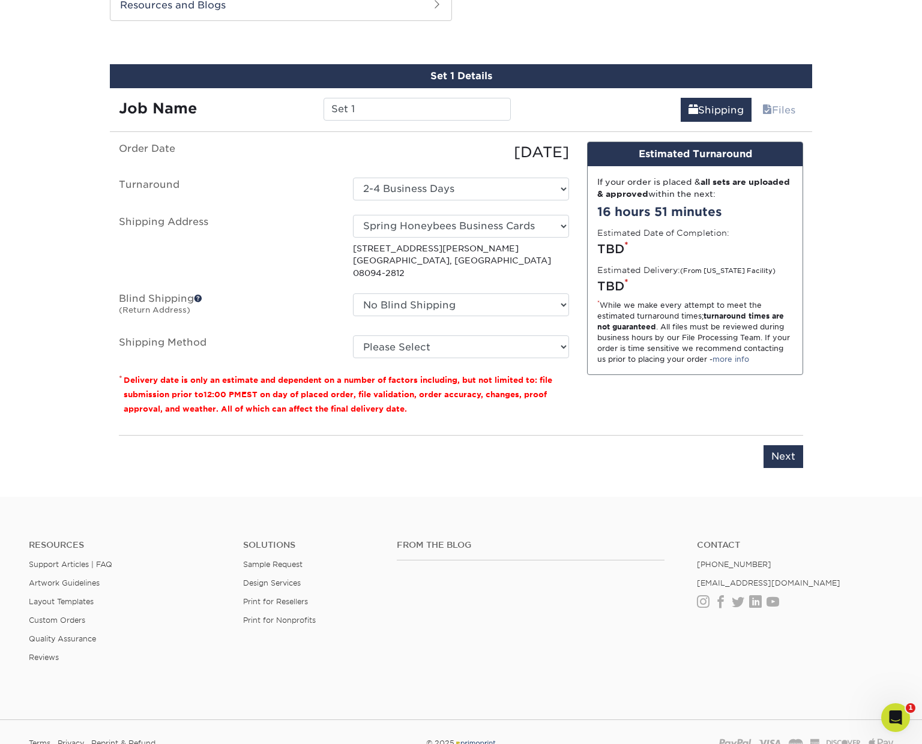
scroll to position [662, 0]
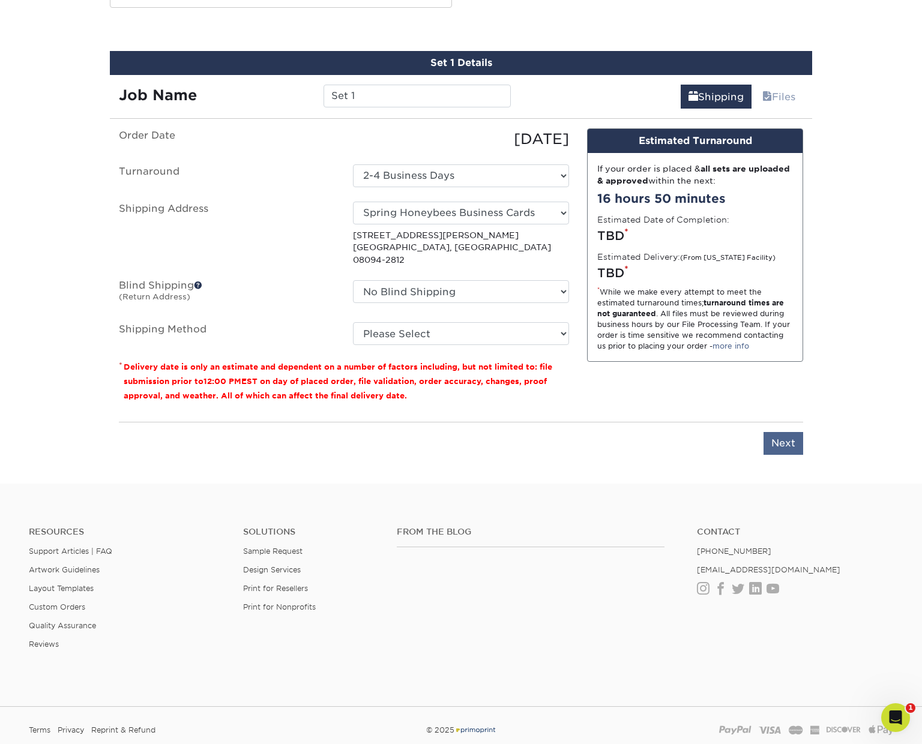
click at [782, 432] on input "Next" at bounding box center [783, 443] width 40 height 23
type input "Next"
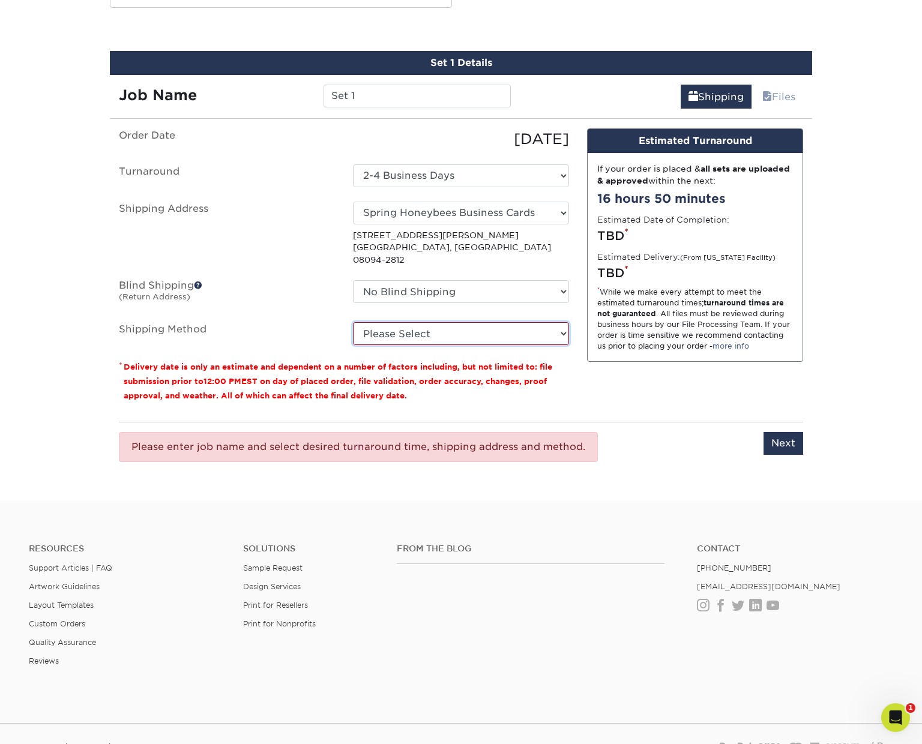
select select "03"
click at [789, 432] on input "Next" at bounding box center [783, 443] width 40 height 23
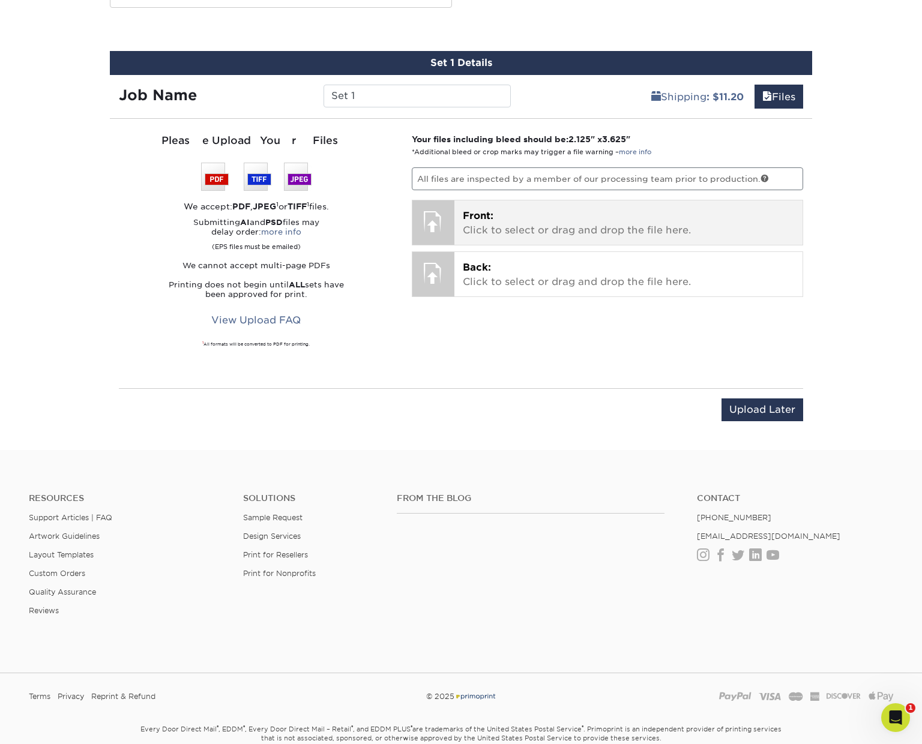
click at [473, 217] on span "Front:" at bounding box center [478, 215] width 31 height 11
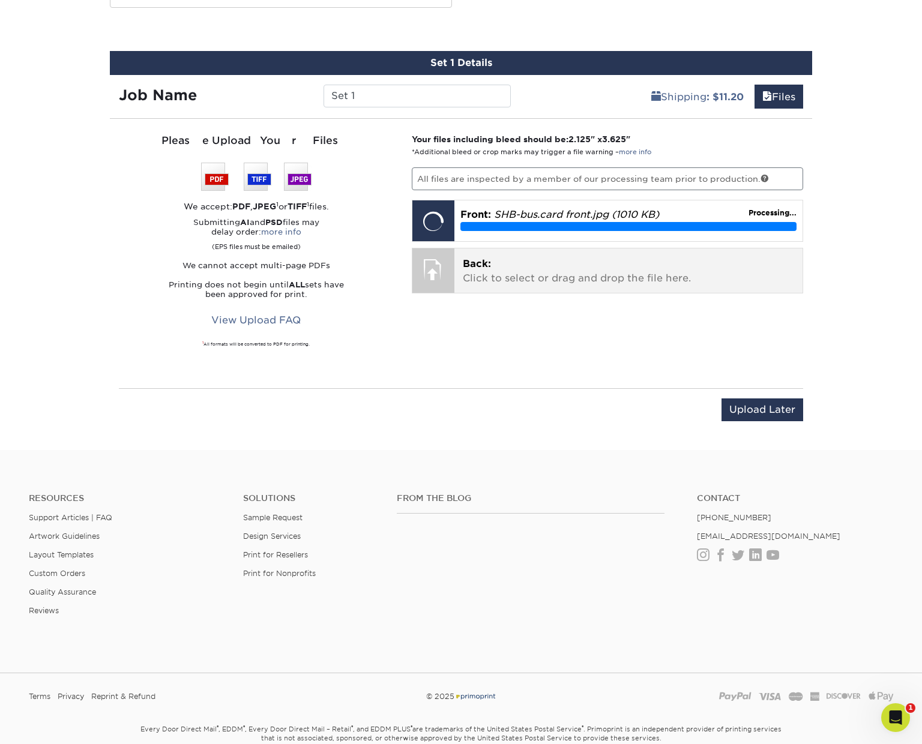
click at [430, 273] on div at bounding box center [433, 269] width 42 height 42
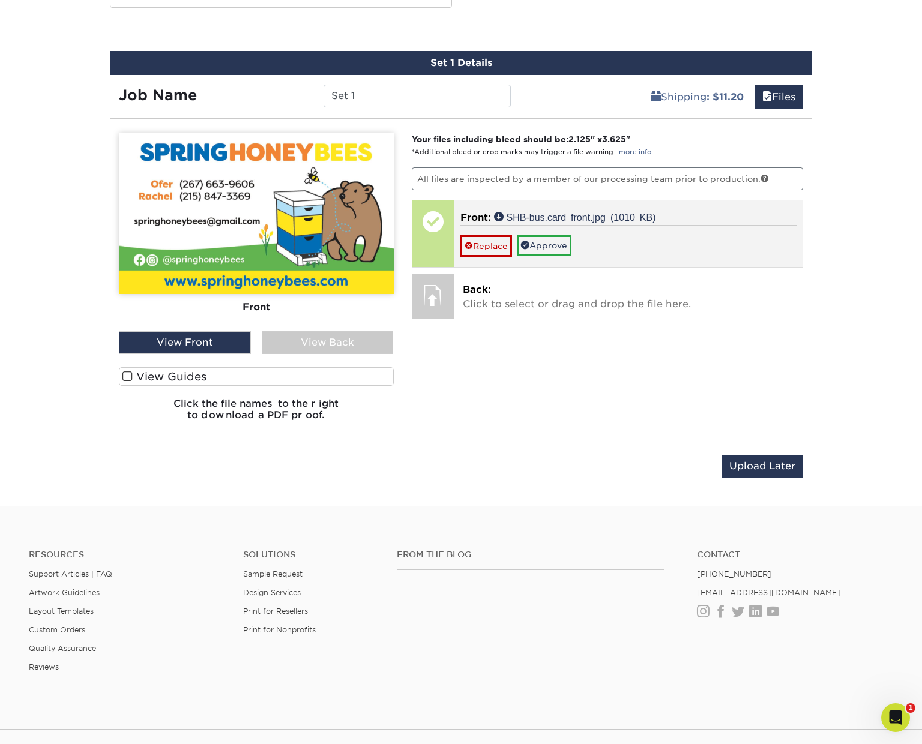
click at [552, 244] on link "Approve" at bounding box center [544, 245] width 55 height 20
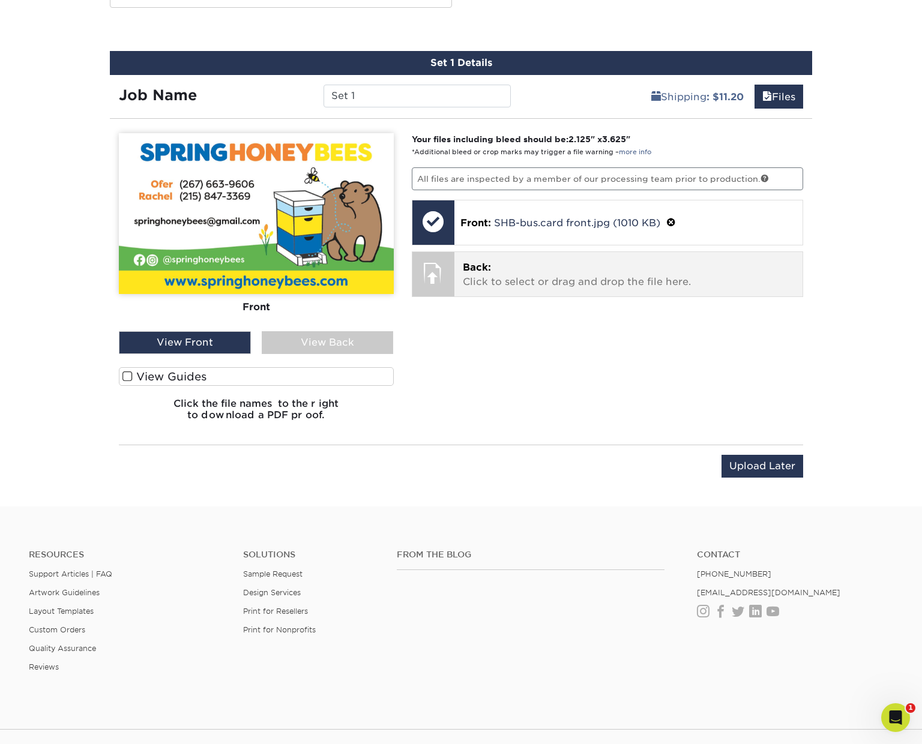
click at [439, 283] on div at bounding box center [433, 273] width 42 height 42
click at [567, 276] on p "Back: Click to select or drag and drop the file here." at bounding box center [629, 274] width 332 height 29
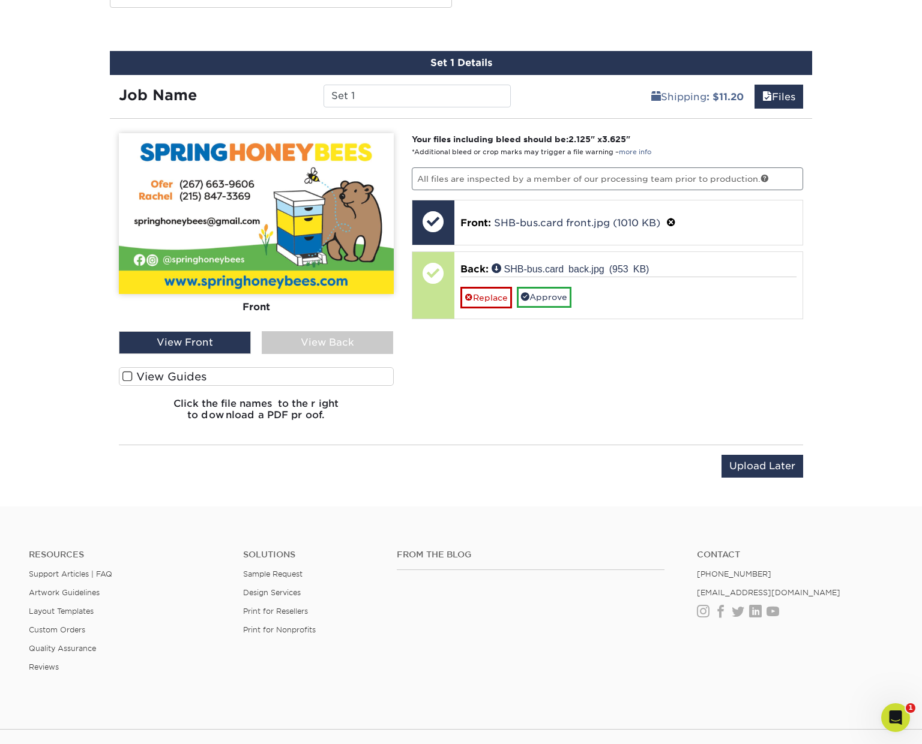
click at [337, 338] on div "View Back" at bounding box center [328, 342] width 132 height 23
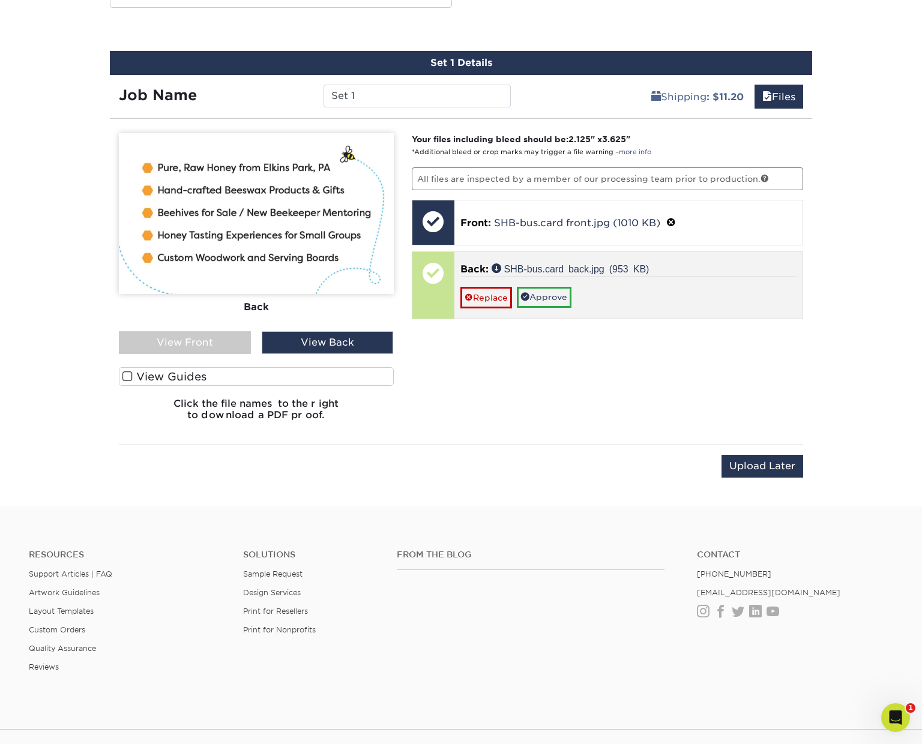
click at [547, 294] on link "Approve" at bounding box center [544, 297] width 55 height 20
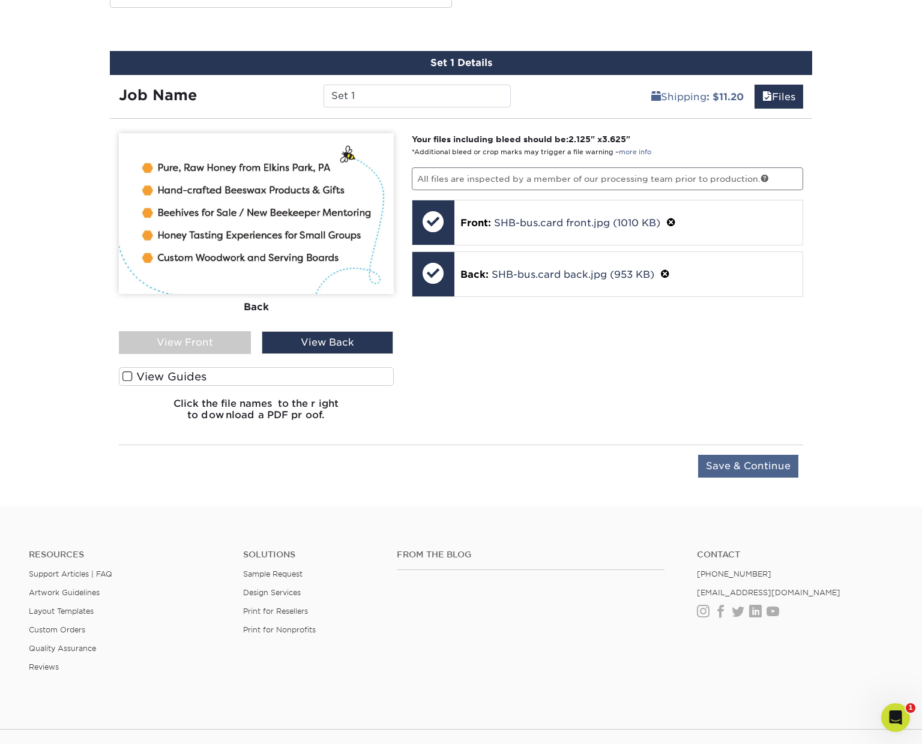
click at [735, 464] on input "Save & Continue" at bounding box center [748, 466] width 100 height 23
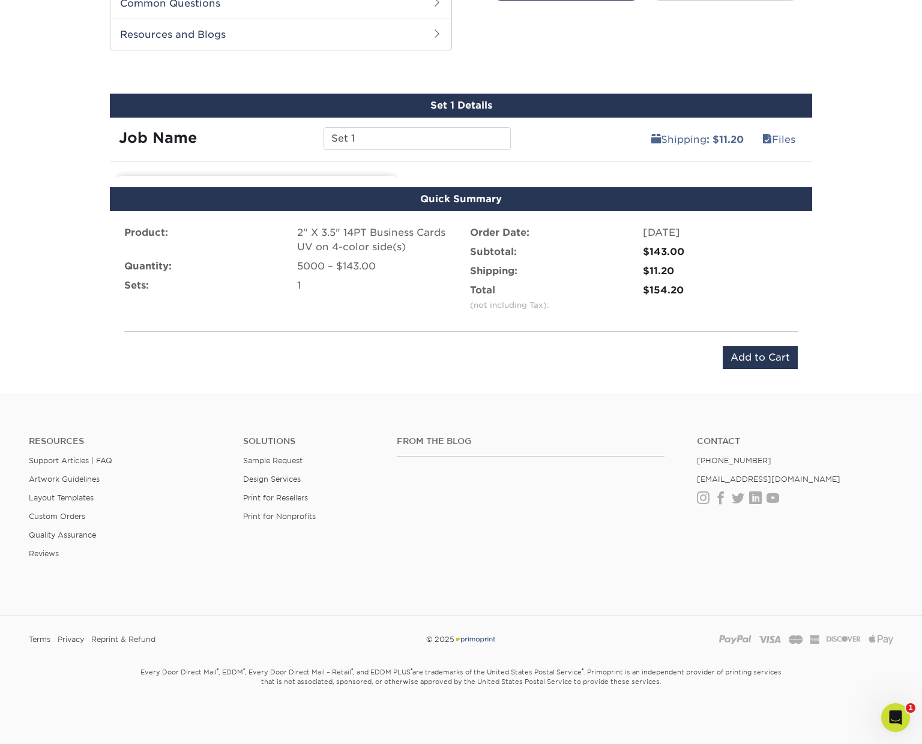
scroll to position [606, 0]
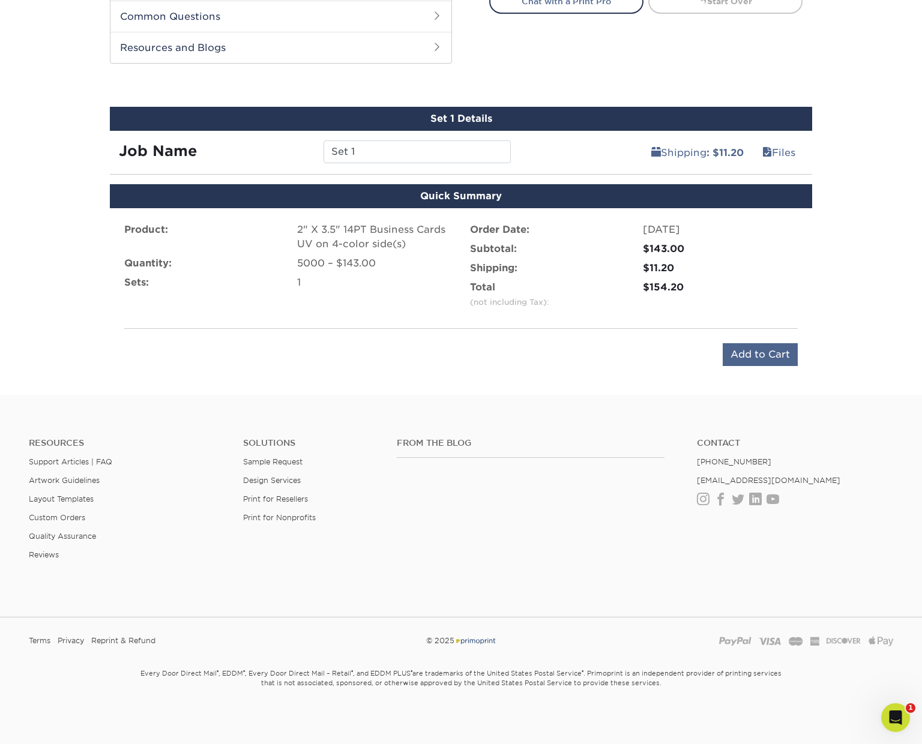
click at [769, 352] on input "Add to Cart" at bounding box center [760, 354] width 75 height 23
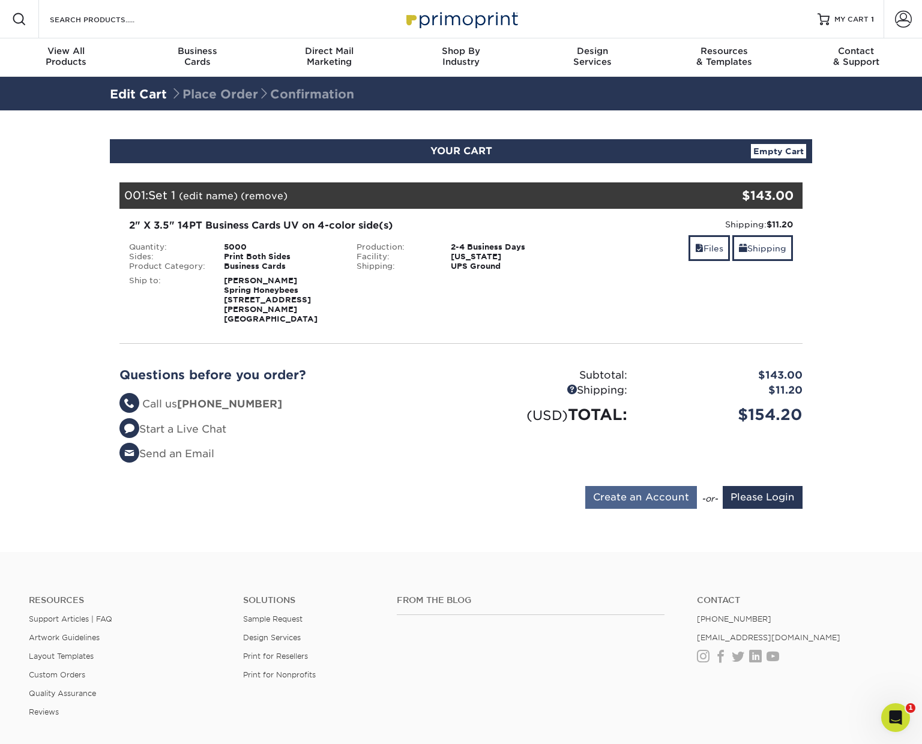
click at [622, 490] on input "Create an Account" at bounding box center [641, 497] width 112 height 23
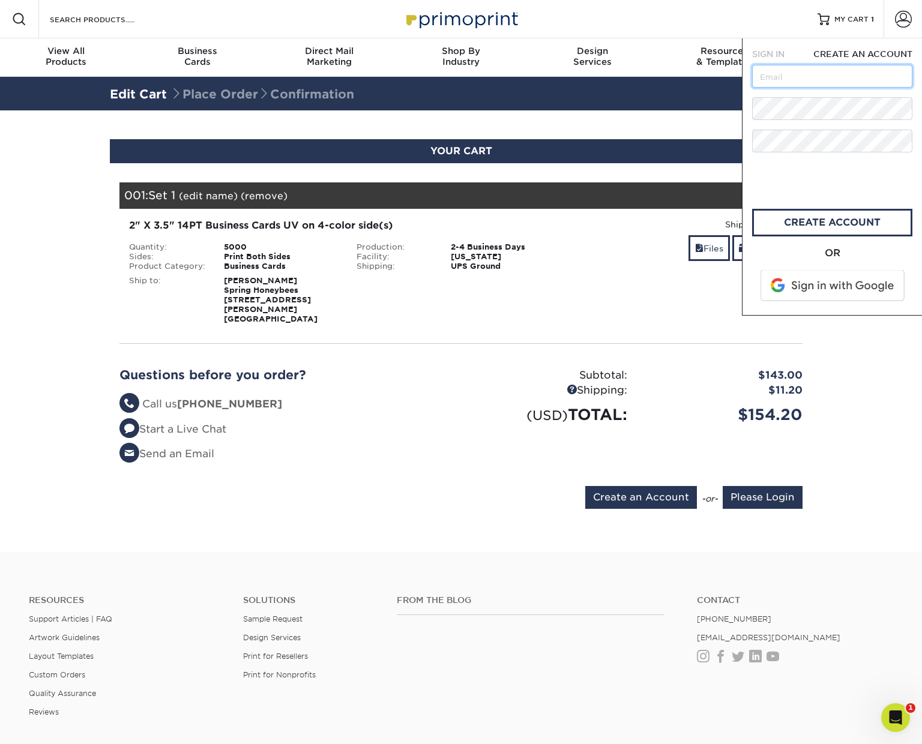
click at [785, 76] on input "text" at bounding box center [832, 76] width 160 height 23
type input "[EMAIL_ADDRESS][DOMAIN_NAME]"
click at [829, 223] on link "create account" at bounding box center [832, 223] width 160 height 28
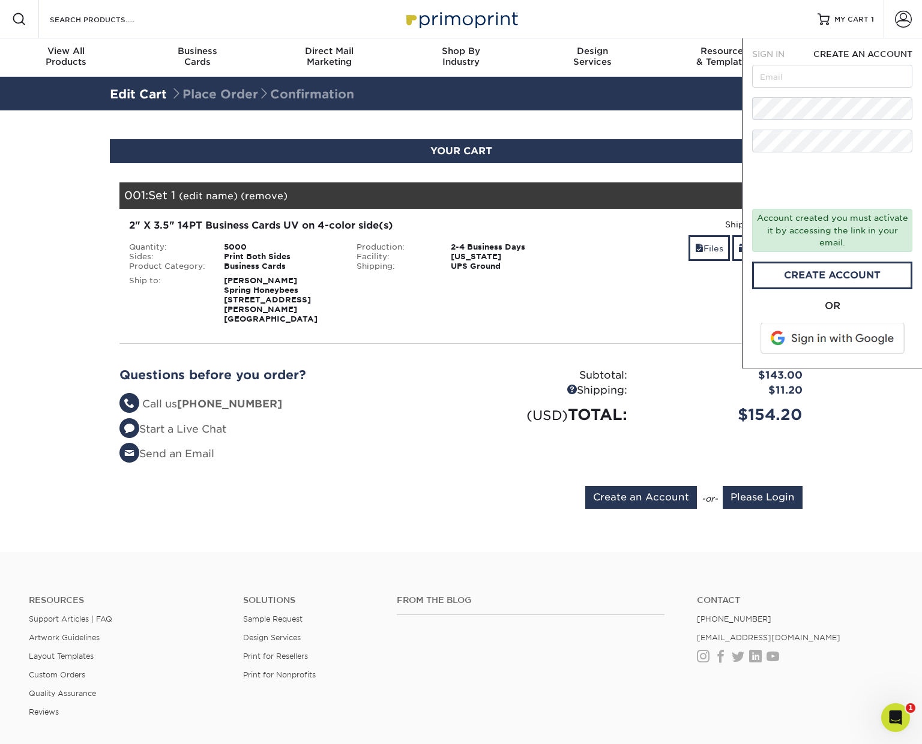
scroll to position [1, 1]
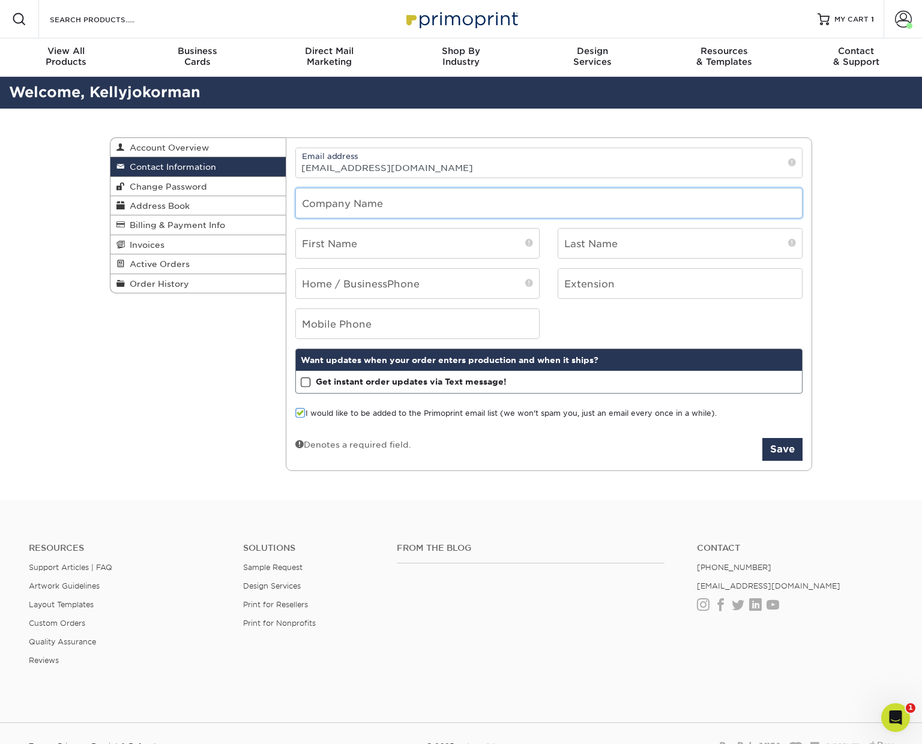
drag, startPoint x: 348, startPoint y: 204, endPoint x: 352, endPoint y: 217, distance: 14.1
type input "Kelly"
type input "Korman"
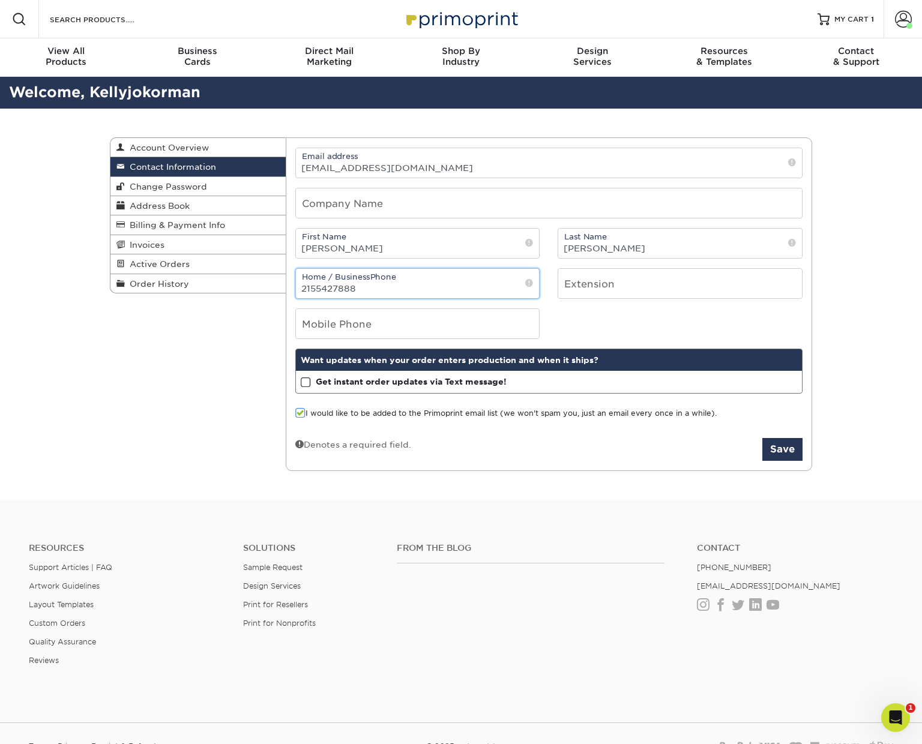
type input "2155427888"
type input "4849881714"
drag, startPoint x: 300, startPoint y: 417, endPoint x: 363, endPoint y: 431, distance: 64.6
click at [300, 417] on span at bounding box center [300, 413] width 10 height 11
click at [0, 0] on input "I would like to be added to the Primoprint email list (we won't spam you, just …" at bounding box center [0, 0] width 0 height 0
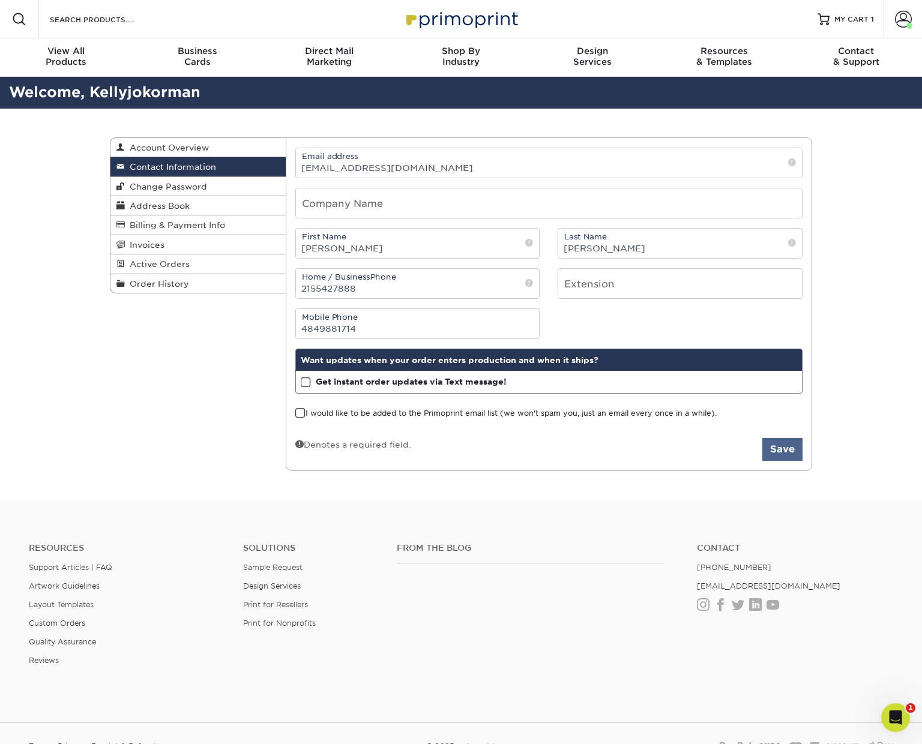
click at [781, 450] on button "Save" at bounding box center [782, 449] width 40 height 23
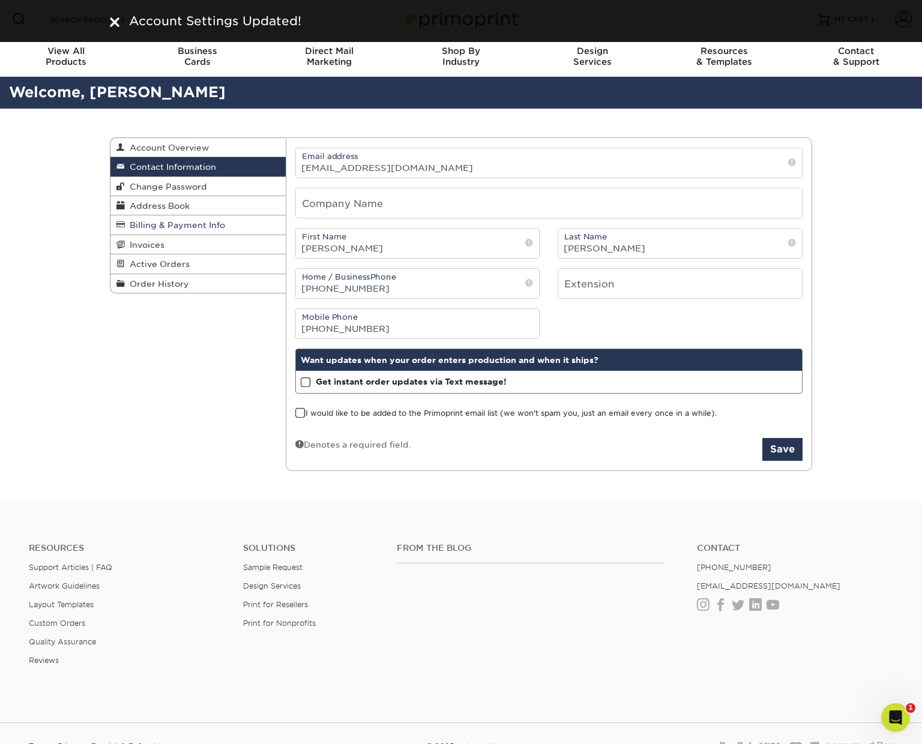
click at [188, 222] on span "Billing & Payment Info" at bounding box center [175, 225] width 100 height 10
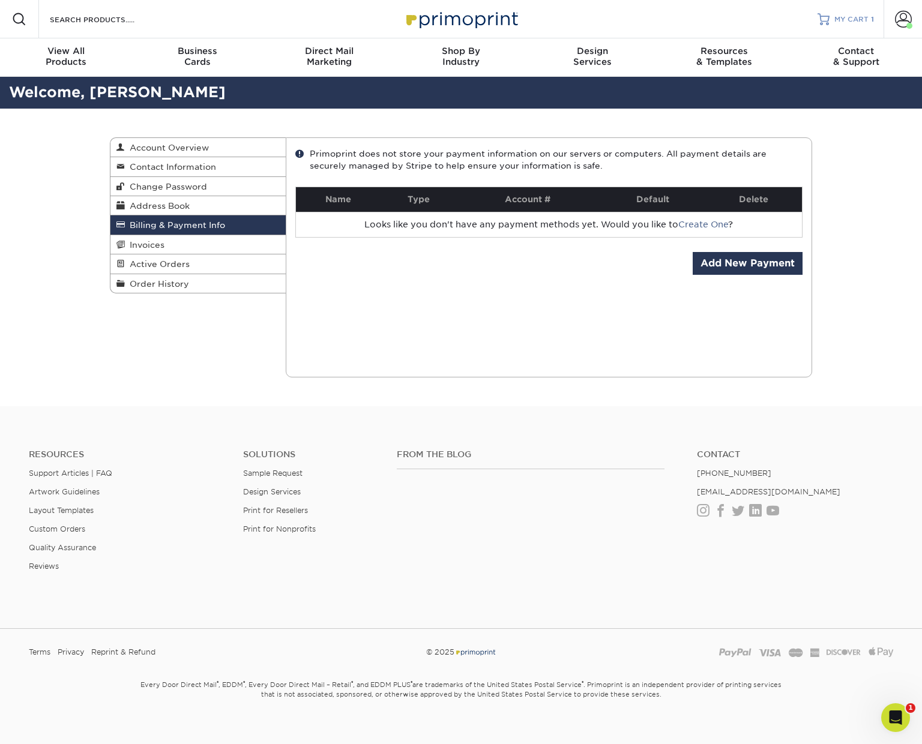
click at [847, 19] on span "MY CART" at bounding box center [851, 19] width 34 height 10
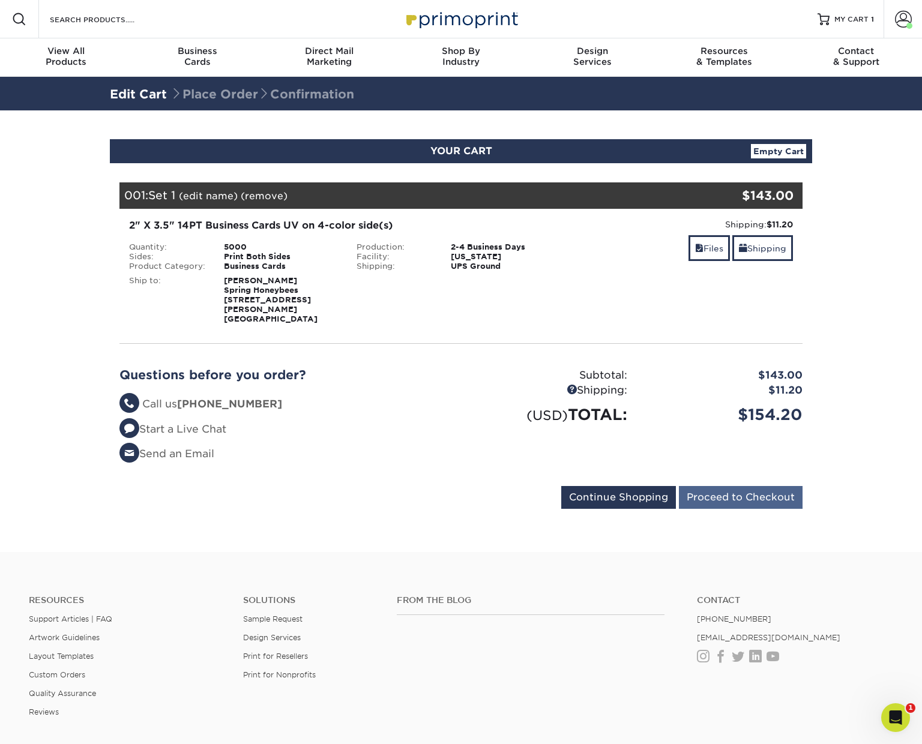
click at [751, 487] on input "Proceed to Checkout" at bounding box center [741, 497] width 124 height 23
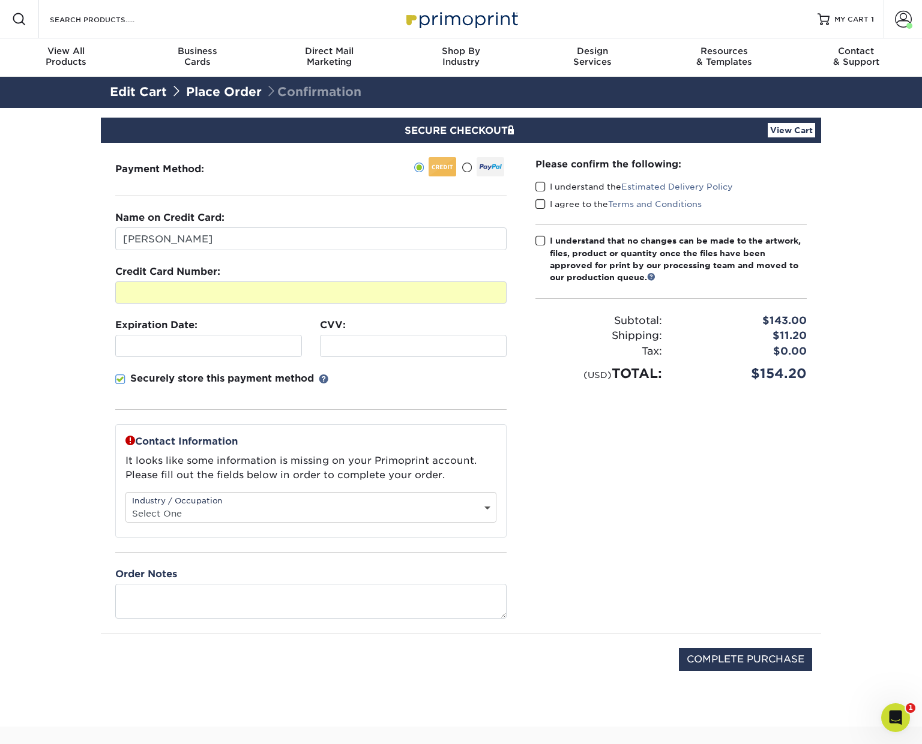
click at [366, 384] on div "Securely store this payment method" at bounding box center [310, 391] width 391 height 38
drag, startPoint x: 119, startPoint y: 378, endPoint x: 145, endPoint y: 384, distance: 25.9
click at [119, 377] on span at bounding box center [120, 379] width 10 height 11
click at [0, 0] on input "Securely store this payment method" at bounding box center [0, 0] width 0 height 0
select select "11"
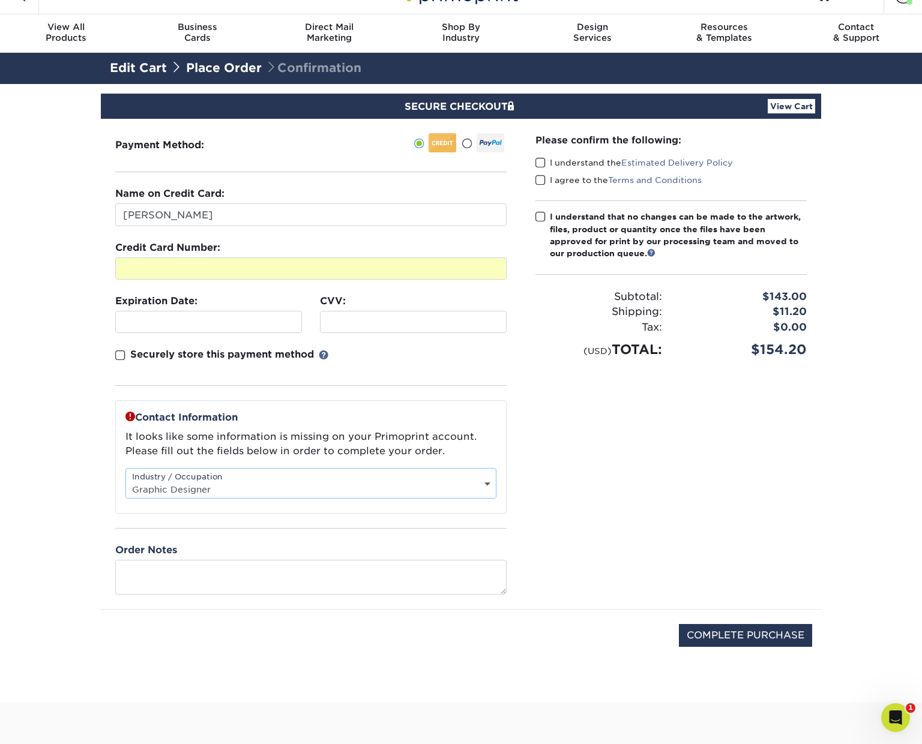
scroll to position [25, 0]
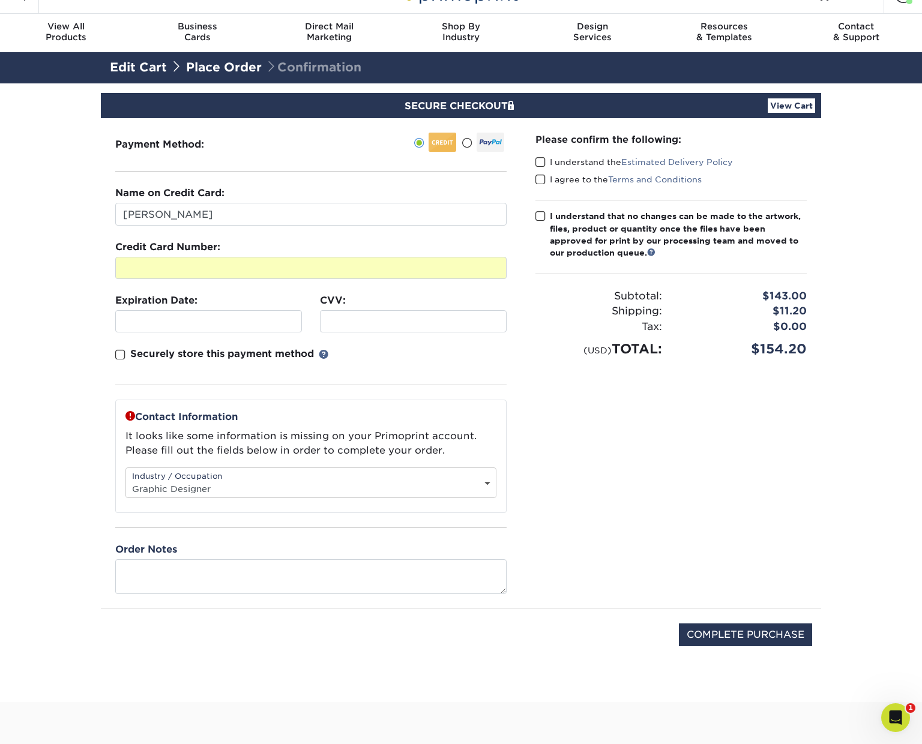
click at [542, 159] on span at bounding box center [540, 162] width 10 height 11
click at [0, 0] on input "I understand the Estimated Delivery Policy" at bounding box center [0, 0] width 0 height 0
click at [538, 179] on span at bounding box center [540, 179] width 10 height 11
click at [0, 0] on input "I agree to the Terms and Conditions" at bounding box center [0, 0] width 0 height 0
click at [543, 213] on span at bounding box center [540, 216] width 10 height 11
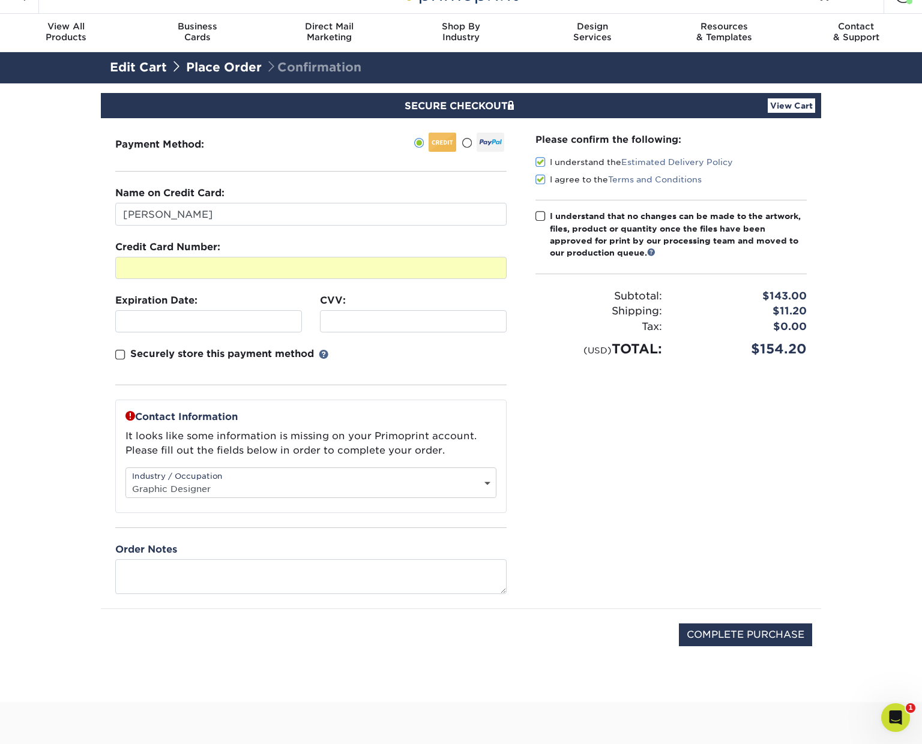
click at [0, 0] on input "I understand that no changes can be made to the artwork, files, product or quan…" at bounding box center [0, 0] width 0 height 0
click at [778, 632] on input "COMPLETE PURCHASE" at bounding box center [745, 635] width 133 height 23
type input "PROCESSING, PLEASE WAIT..."
